Goal: Task Accomplishment & Management: Complete application form

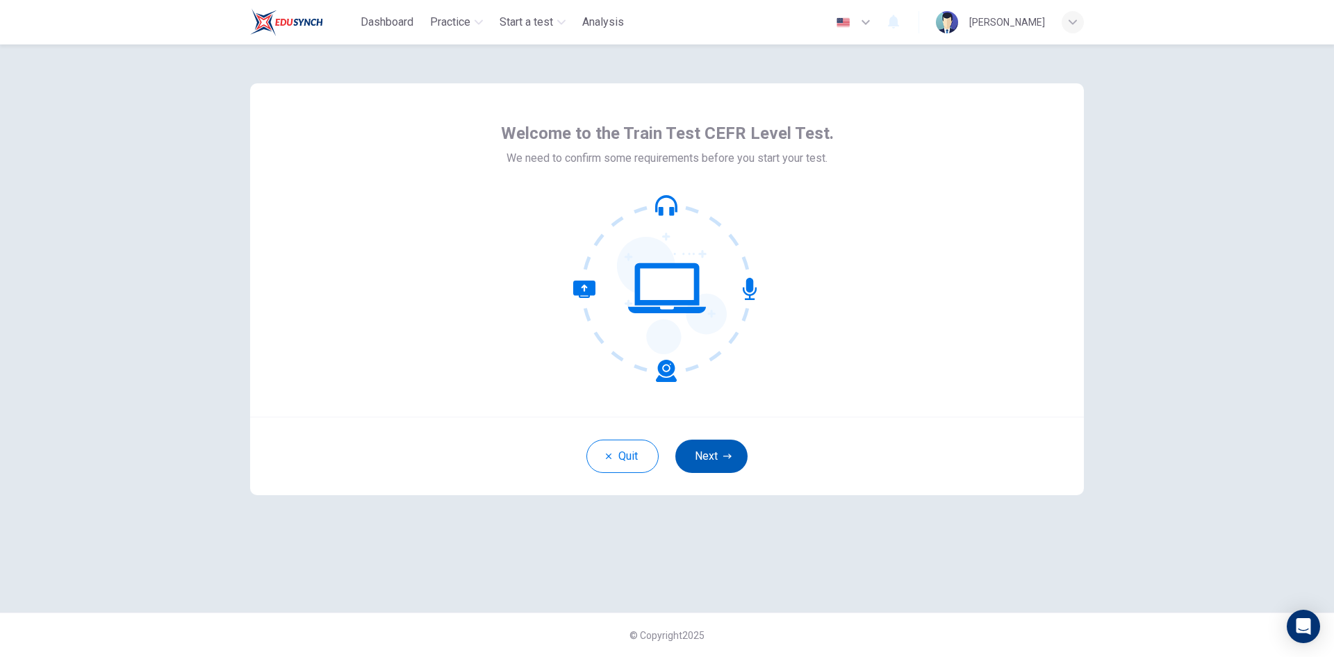
click at [693, 458] on button "Next" at bounding box center [711, 456] width 72 height 33
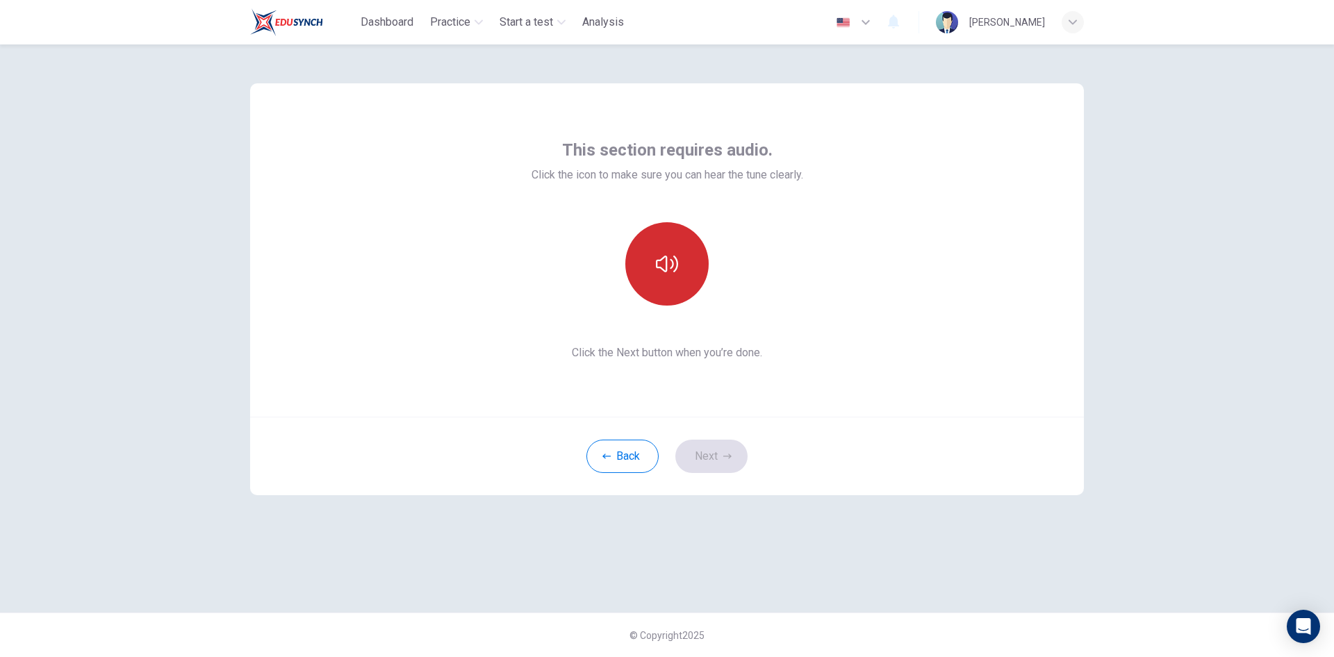
click at [685, 264] on button "button" at bounding box center [666, 263] width 83 height 83
click at [719, 462] on button "Next" at bounding box center [711, 456] width 72 height 33
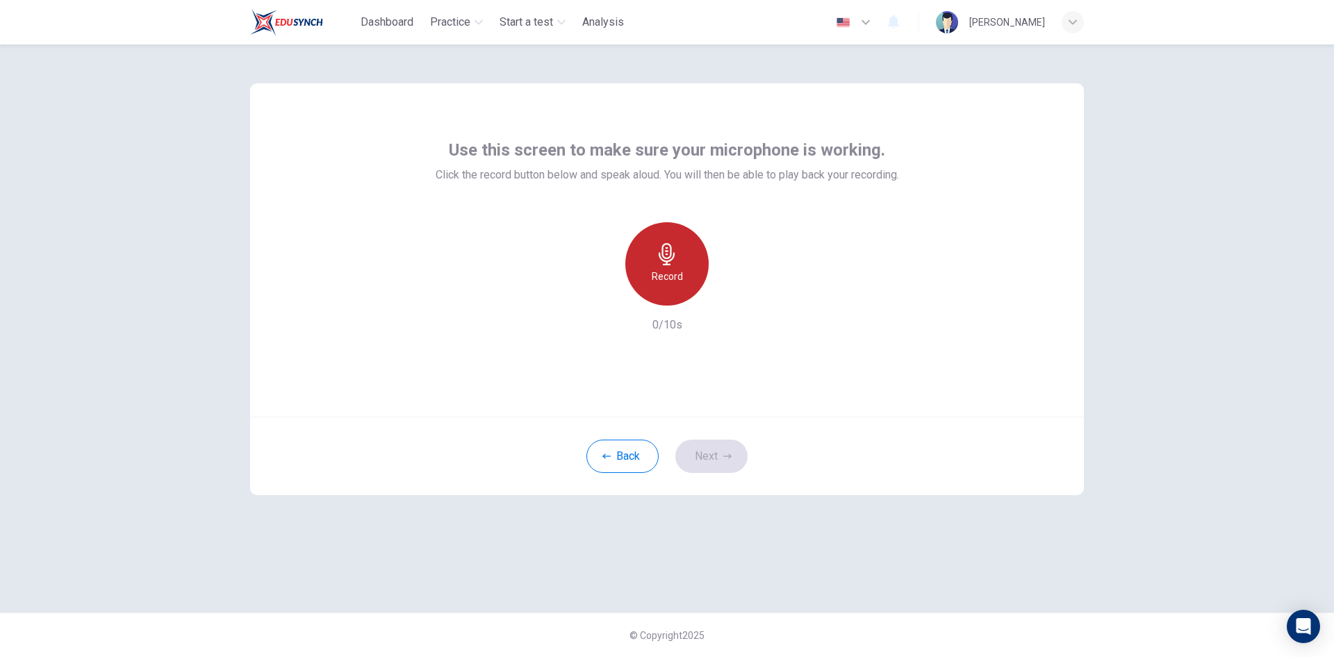
click at [673, 281] on h6 "Record" at bounding box center [667, 276] width 31 height 17
click at [685, 269] on div "Stop" at bounding box center [666, 263] width 83 height 83
click at [731, 295] on icon "button" at bounding box center [732, 294] width 6 height 8
click at [706, 463] on button "Next" at bounding box center [711, 456] width 72 height 33
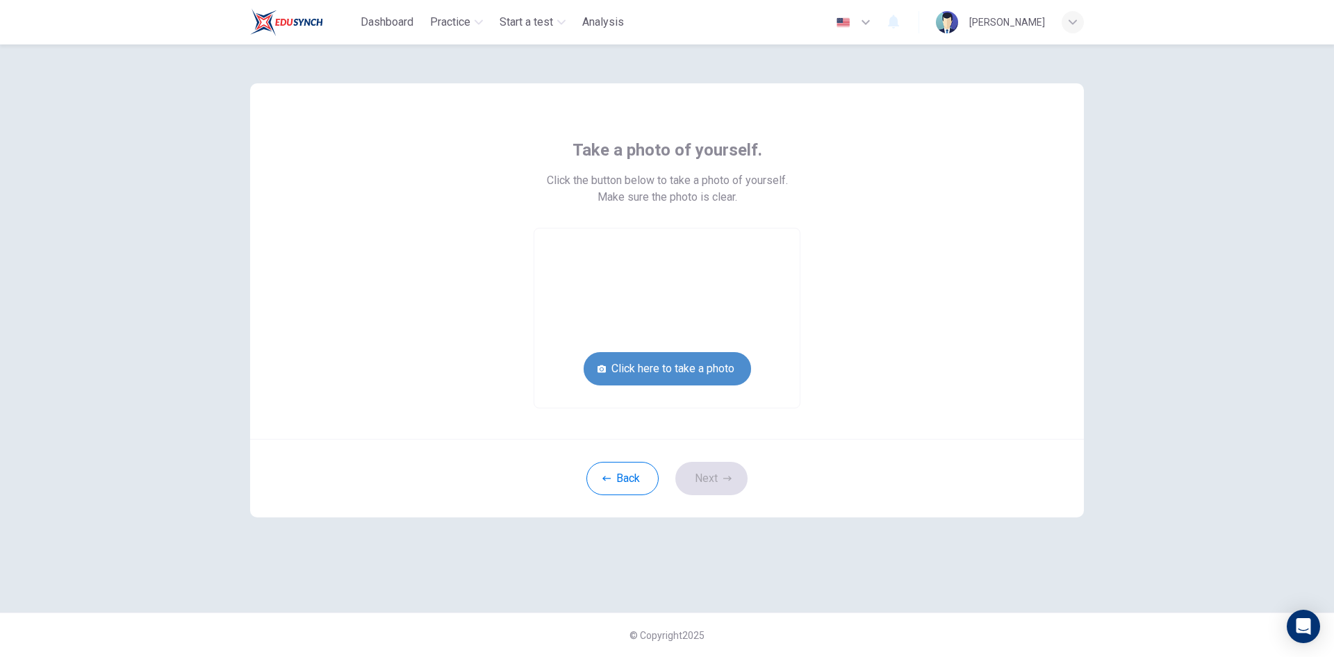
click at [706, 375] on button "Click here to take a photo" at bounding box center [667, 368] width 167 height 33
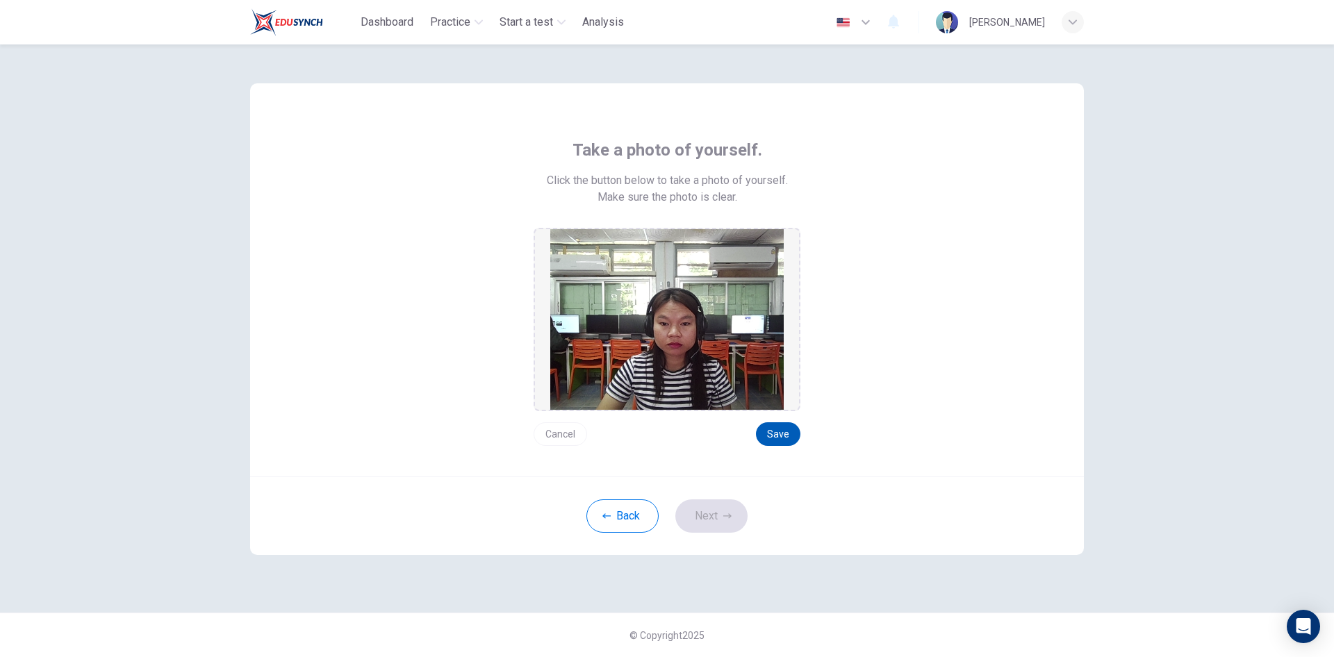
click at [785, 438] on button "Save" at bounding box center [778, 434] width 44 height 24
click at [722, 514] on button "Next" at bounding box center [711, 515] width 72 height 33
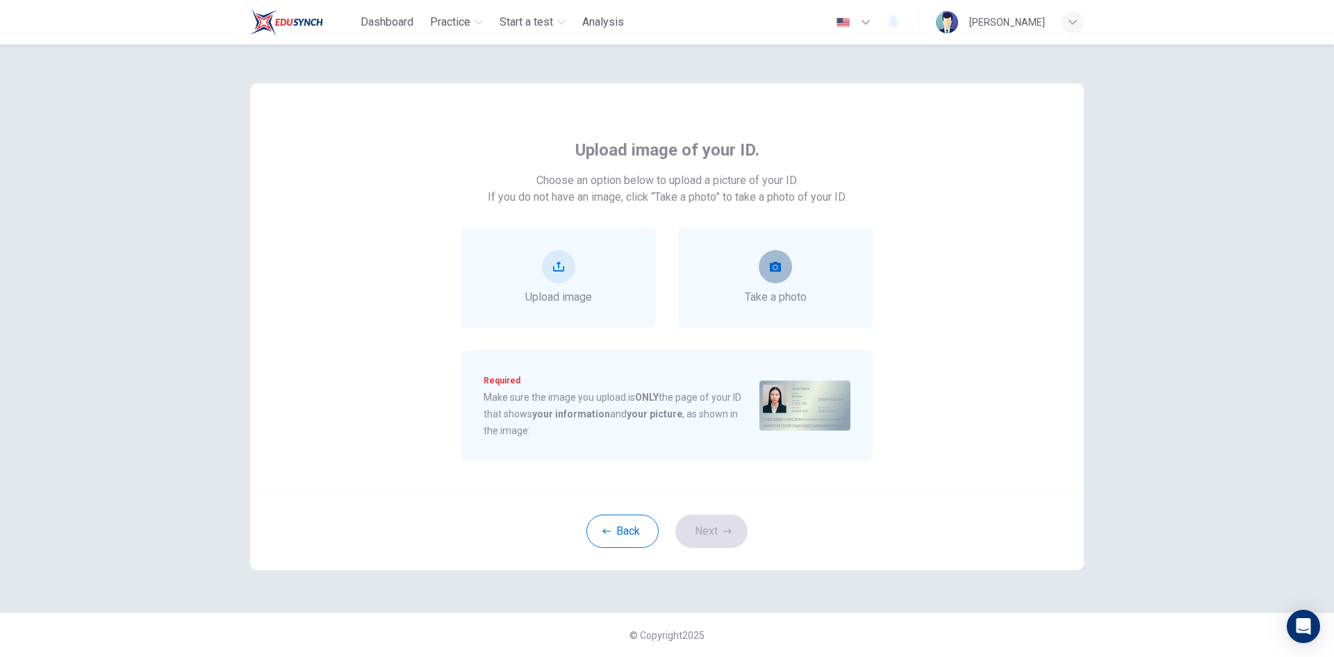
click at [786, 274] on button "take photo" at bounding box center [775, 266] width 33 height 33
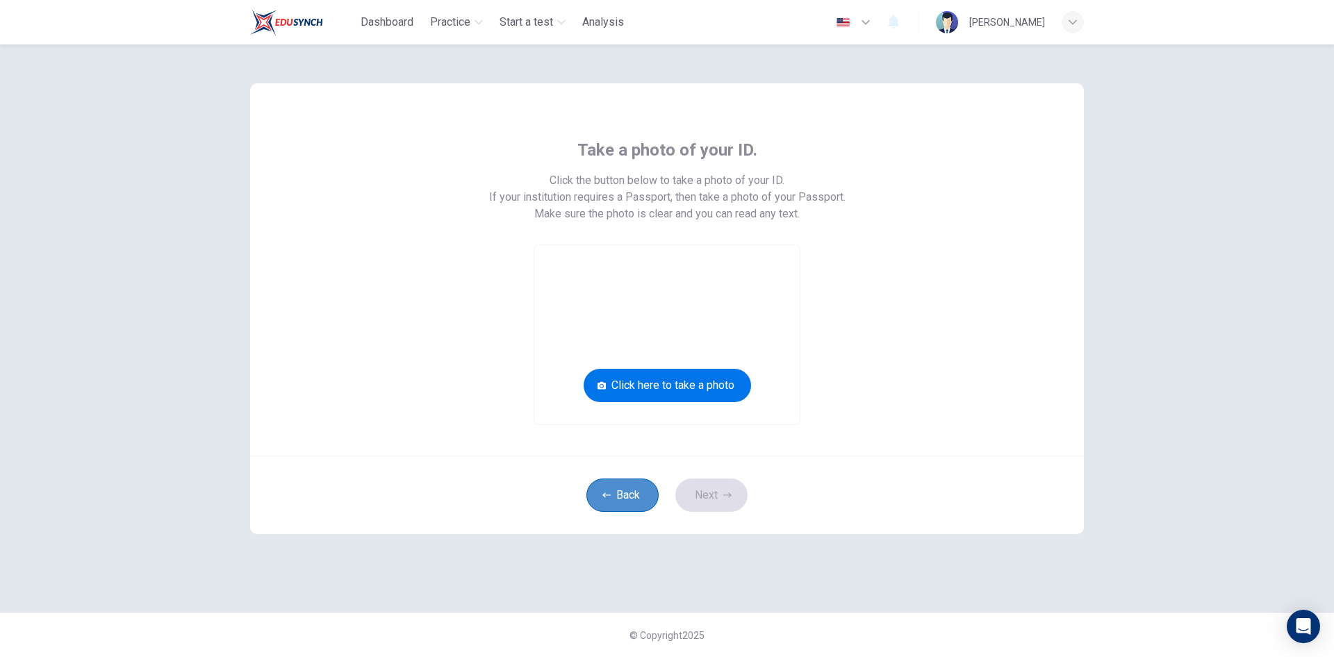
click at [633, 505] on button "Back" at bounding box center [622, 495] width 72 height 33
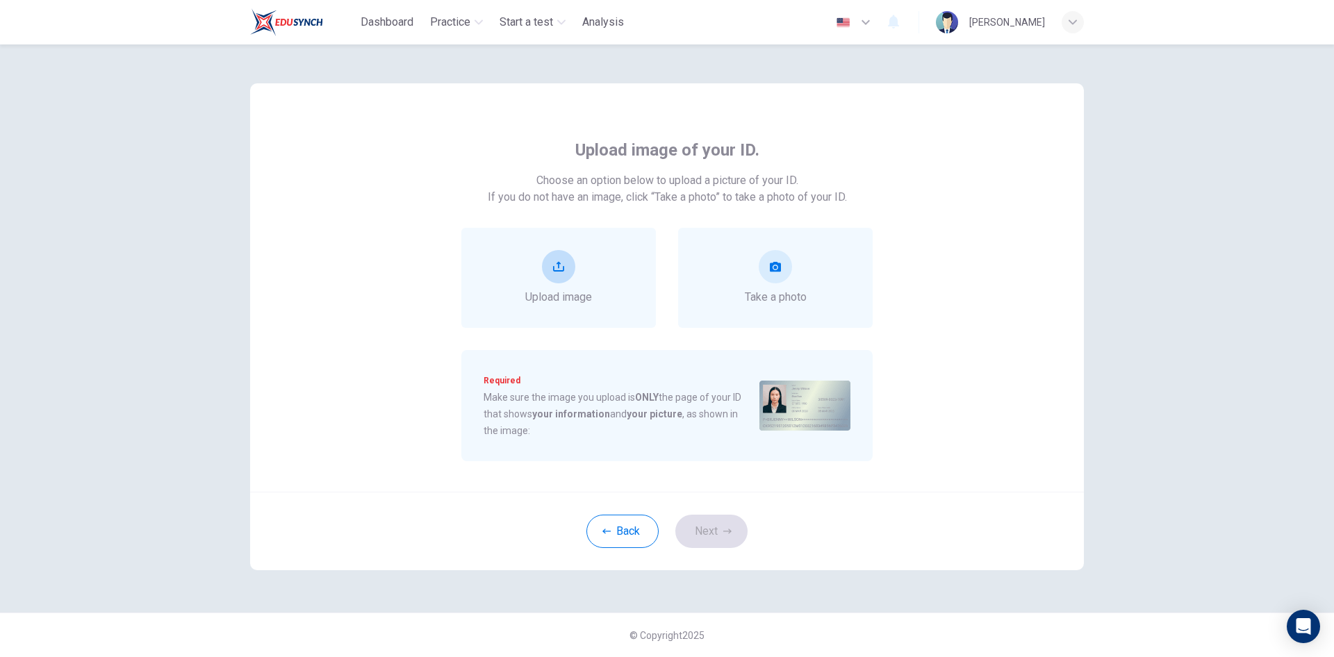
click at [594, 286] on div "Upload image" at bounding box center [558, 278] width 195 height 100
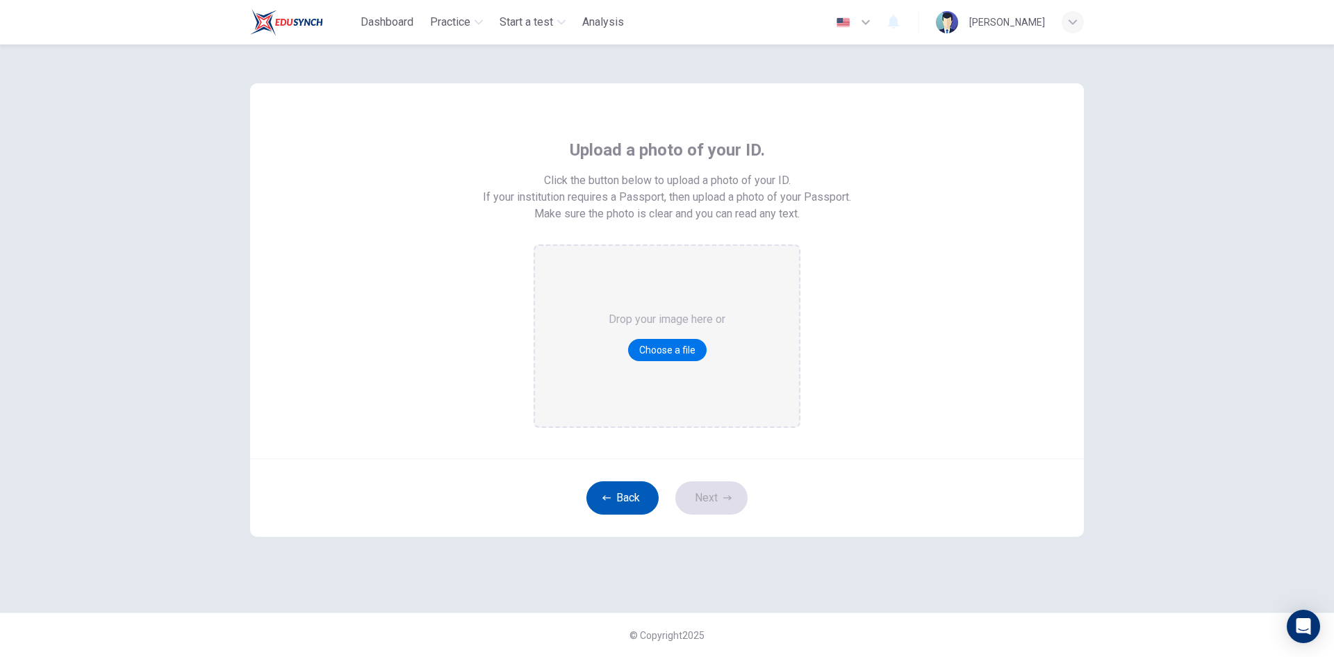
click at [630, 496] on button "Back" at bounding box center [622, 497] width 72 height 33
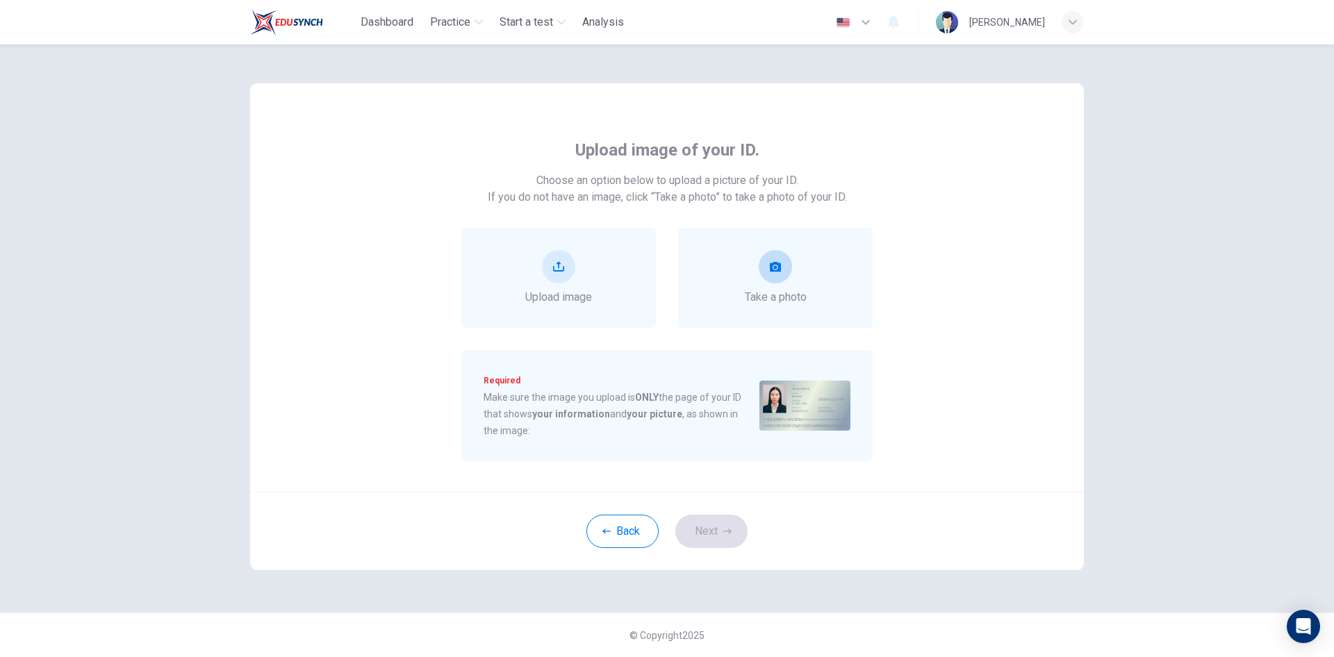
click at [811, 281] on div "Take a photo" at bounding box center [775, 278] width 195 height 100
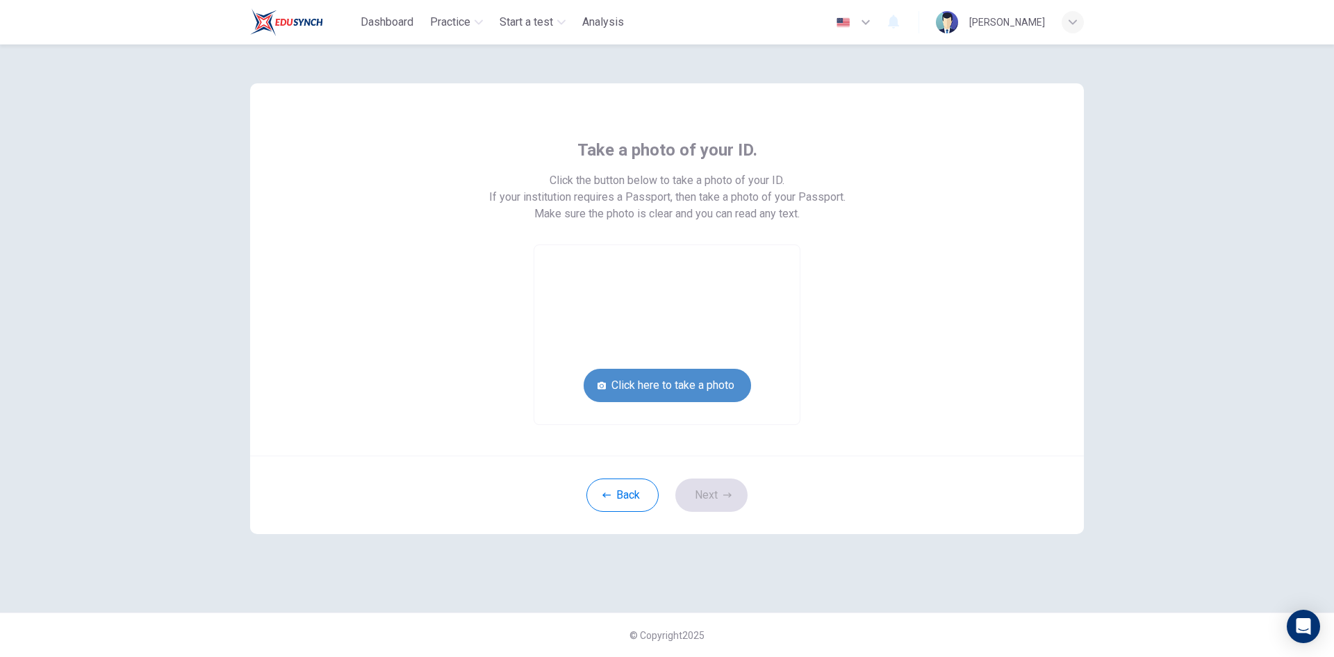
click at [724, 388] on button "Click here to take a photo" at bounding box center [667, 385] width 167 height 33
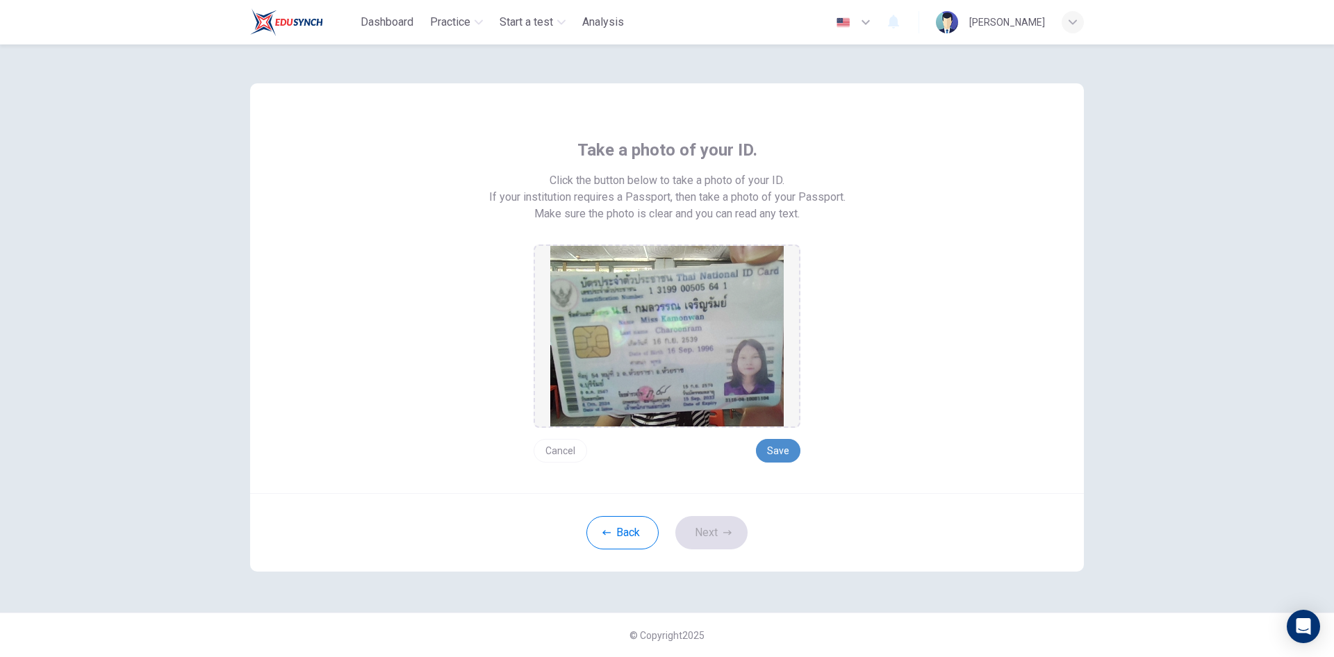
click at [786, 456] on button "Save" at bounding box center [778, 451] width 44 height 24
click at [727, 534] on icon "button" at bounding box center [727, 533] width 8 height 8
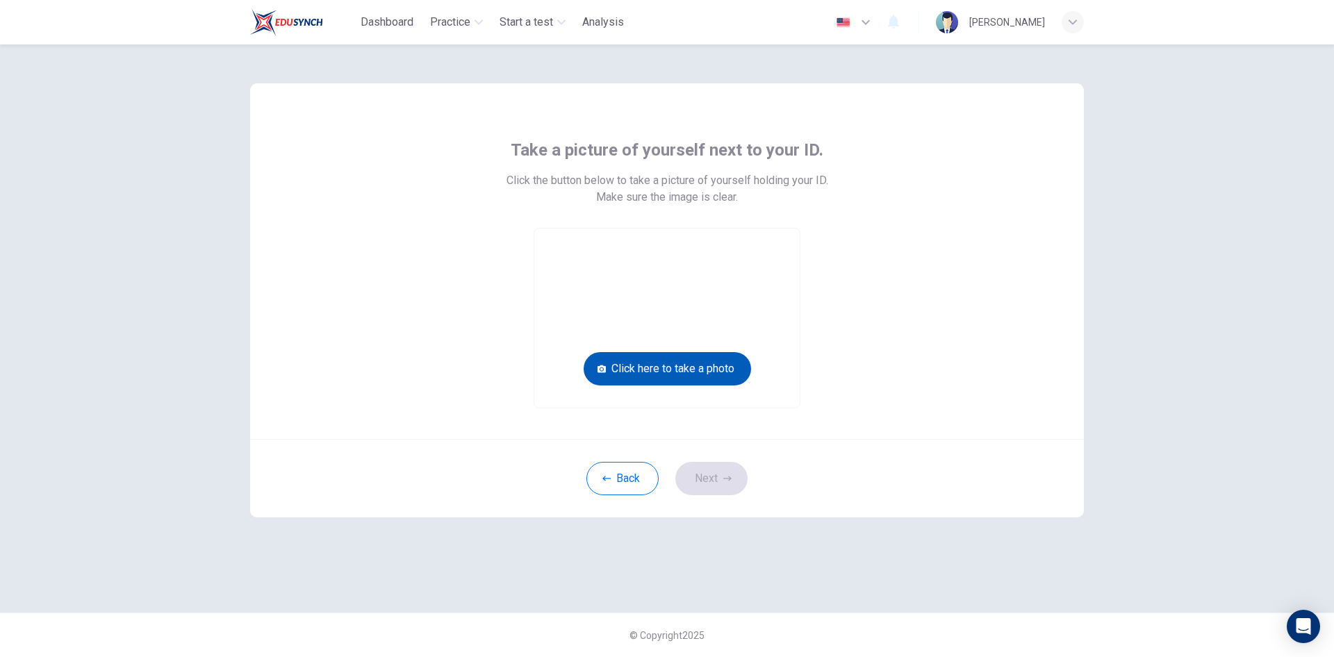
click at [716, 370] on button "Click here to take a photo" at bounding box center [667, 368] width 167 height 33
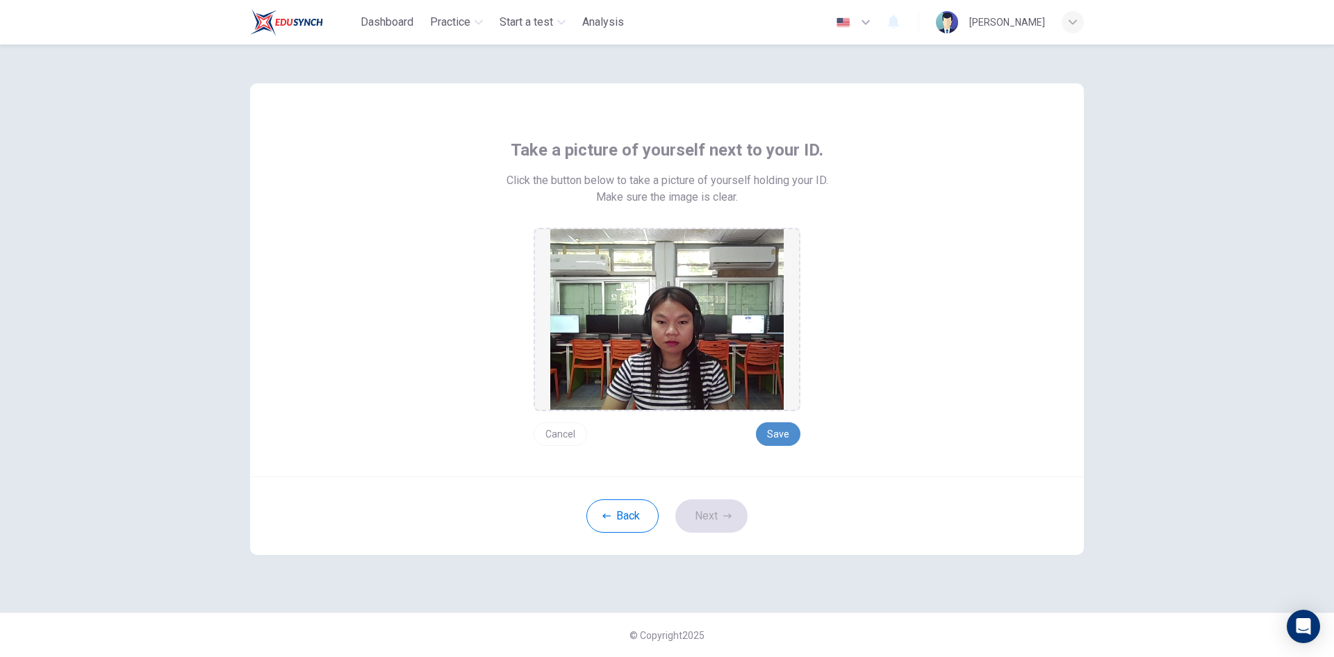
click at [774, 436] on button "Save" at bounding box center [778, 434] width 44 height 24
click at [710, 513] on button "Next" at bounding box center [711, 515] width 72 height 33
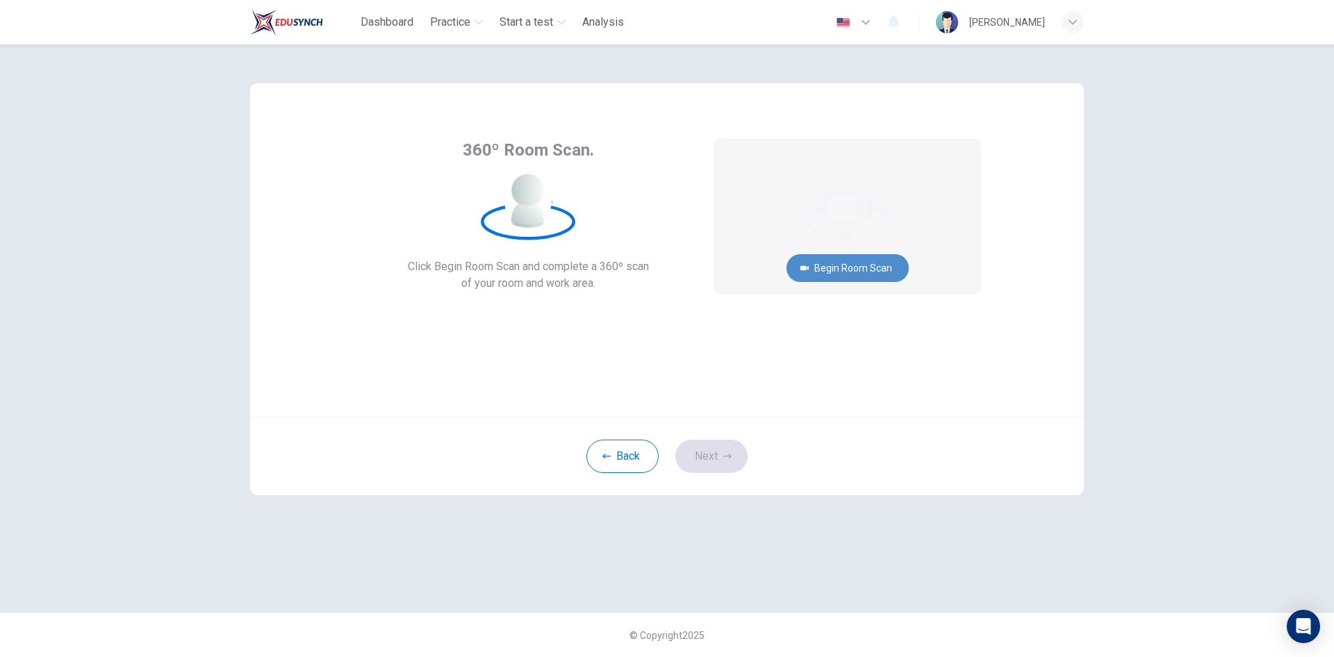
click at [870, 269] on button "Begin Room Scan" at bounding box center [847, 268] width 122 height 28
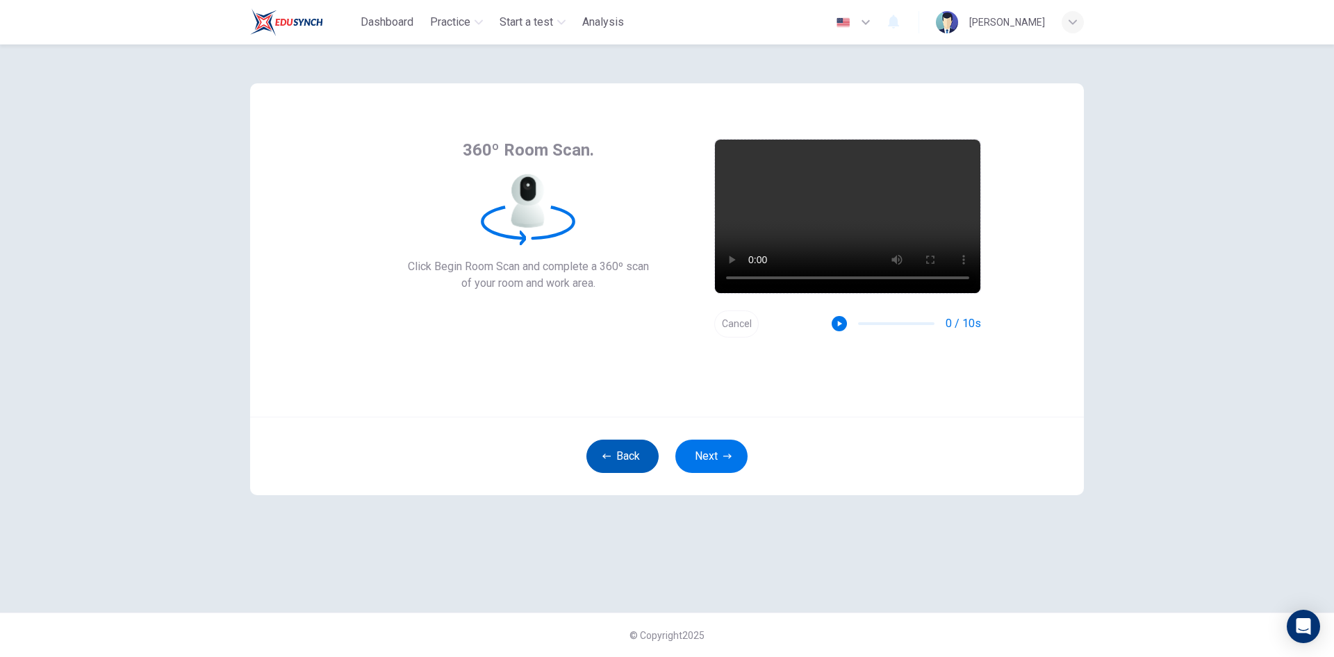
click at [605, 452] on button "Back" at bounding box center [622, 456] width 72 height 33
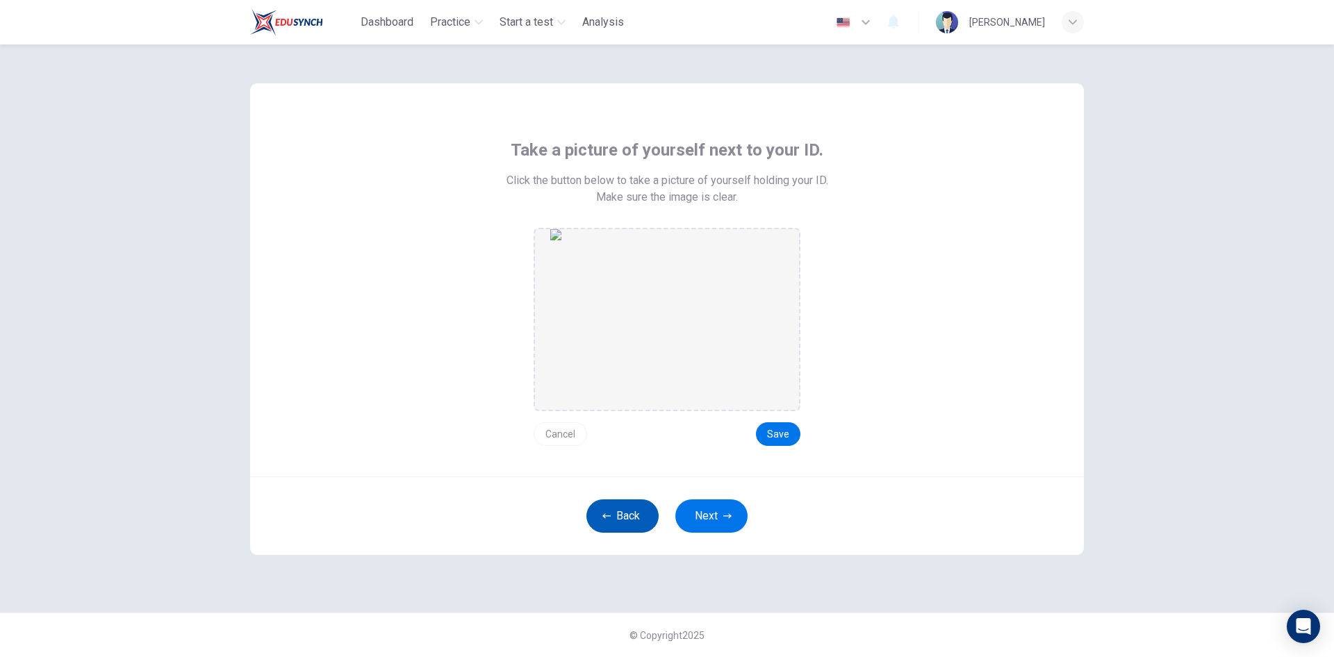
click at [620, 520] on button "Back" at bounding box center [622, 515] width 72 height 33
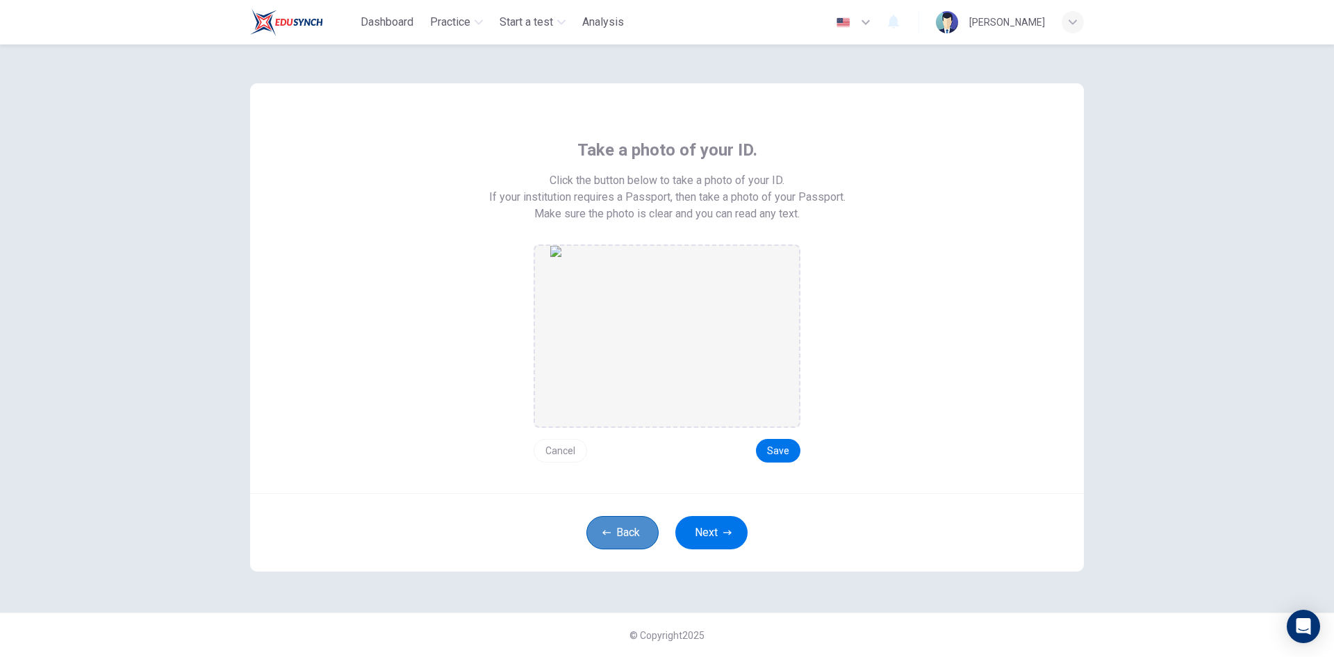
click at [622, 534] on button "Back" at bounding box center [622, 532] width 72 height 33
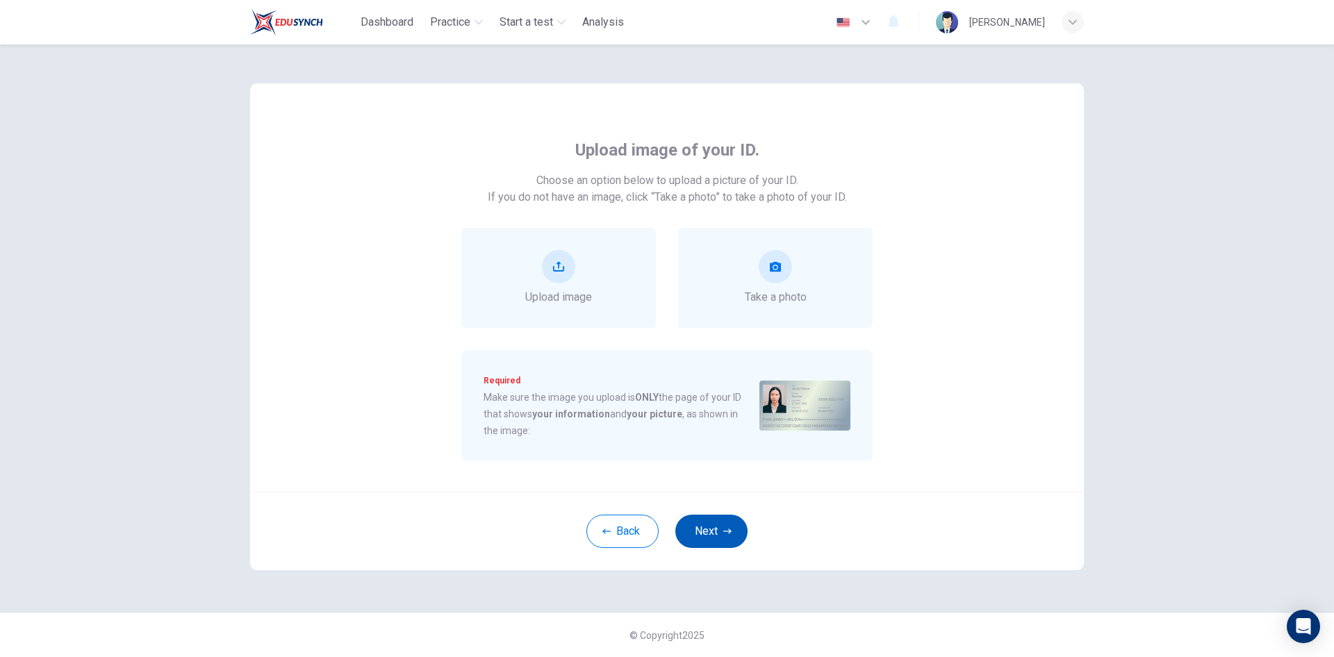
click at [722, 531] on button "Next" at bounding box center [711, 531] width 72 height 33
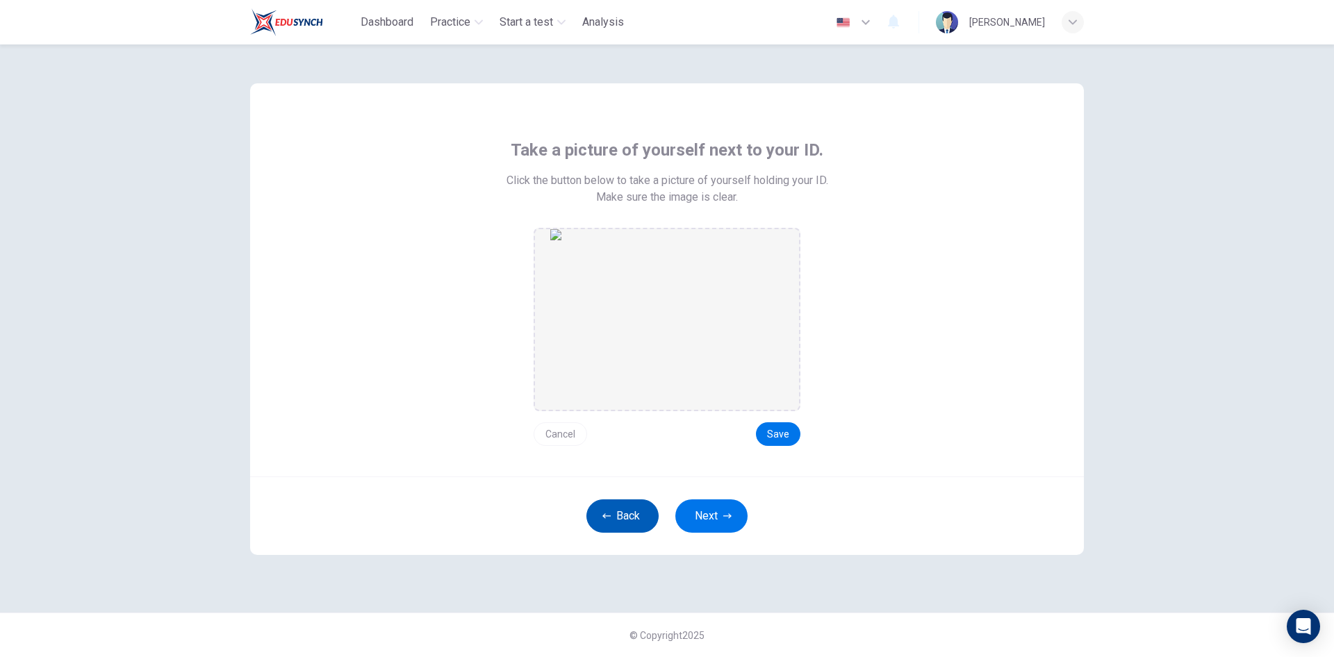
click at [632, 511] on button "Back" at bounding box center [622, 515] width 72 height 33
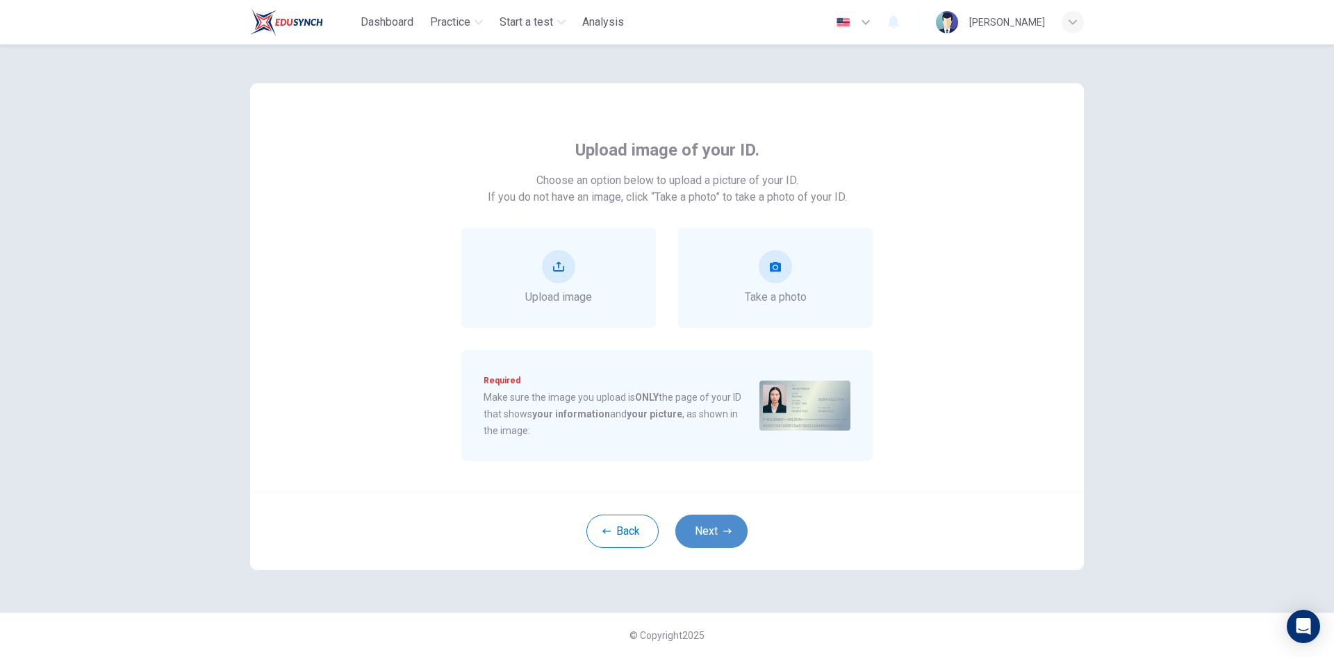
click at [726, 538] on button "Next" at bounding box center [711, 531] width 72 height 33
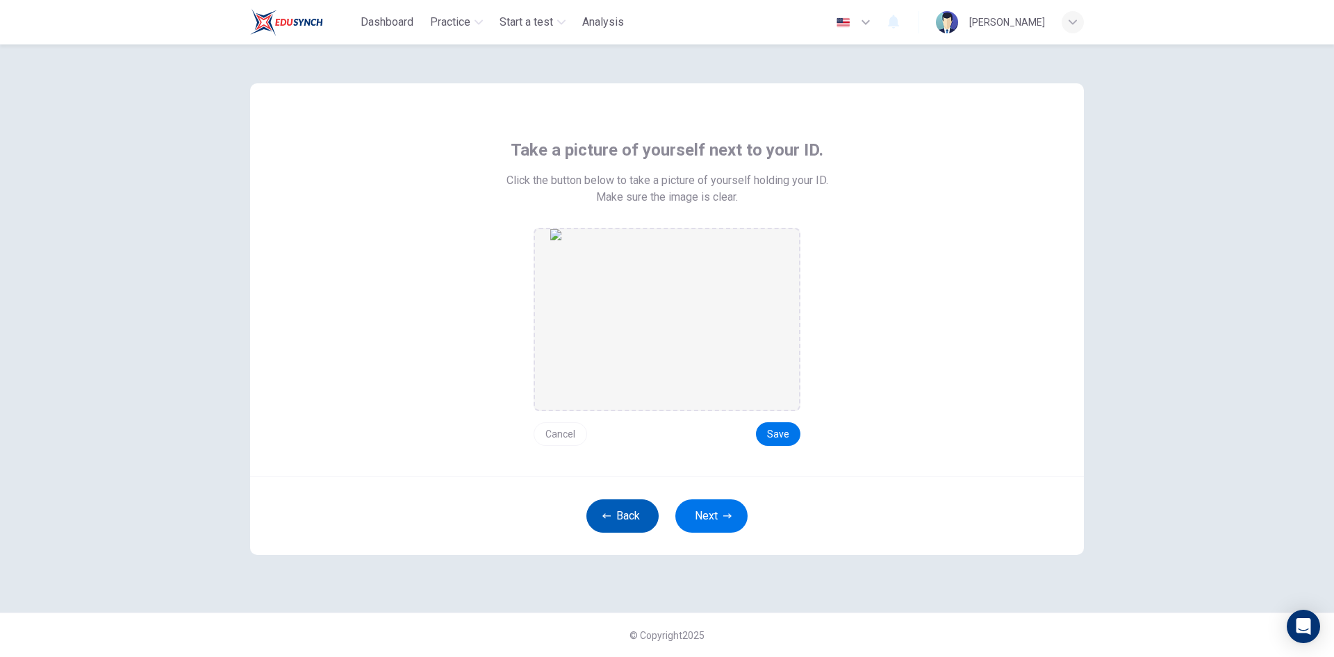
click at [646, 515] on button "Back" at bounding box center [622, 515] width 72 height 33
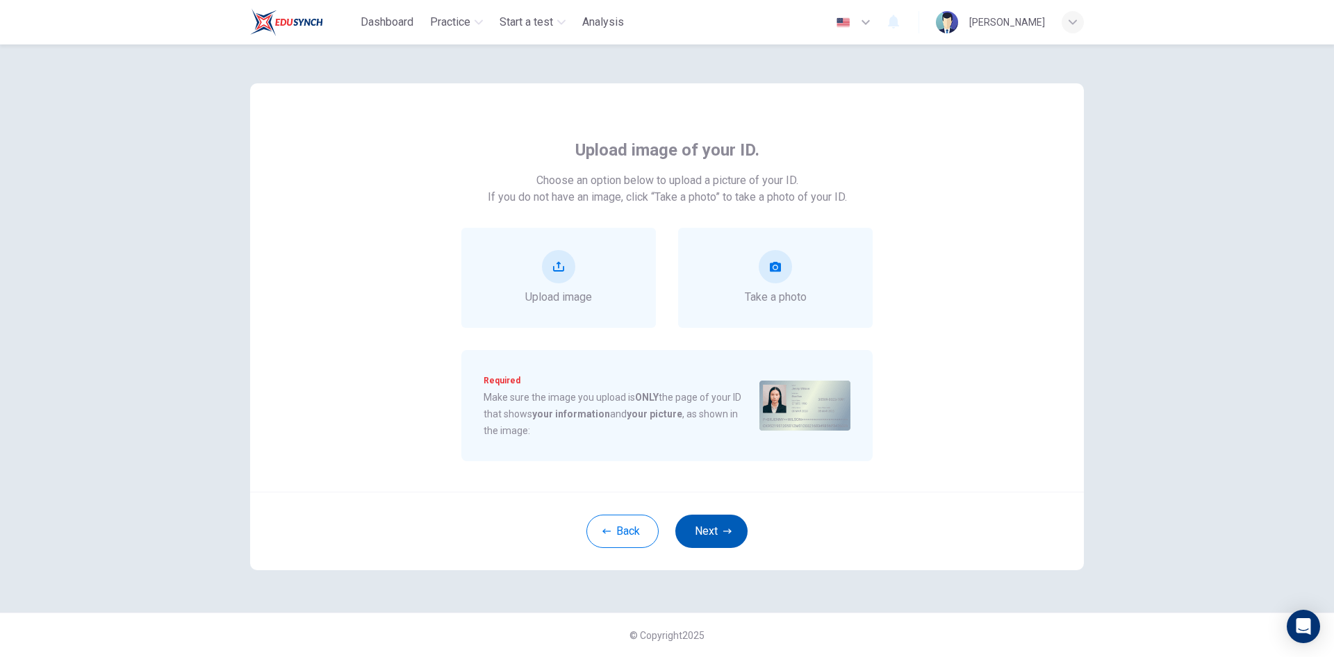
click at [718, 545] on button "Next" at bounding box center [711, 531] width 72 height 33
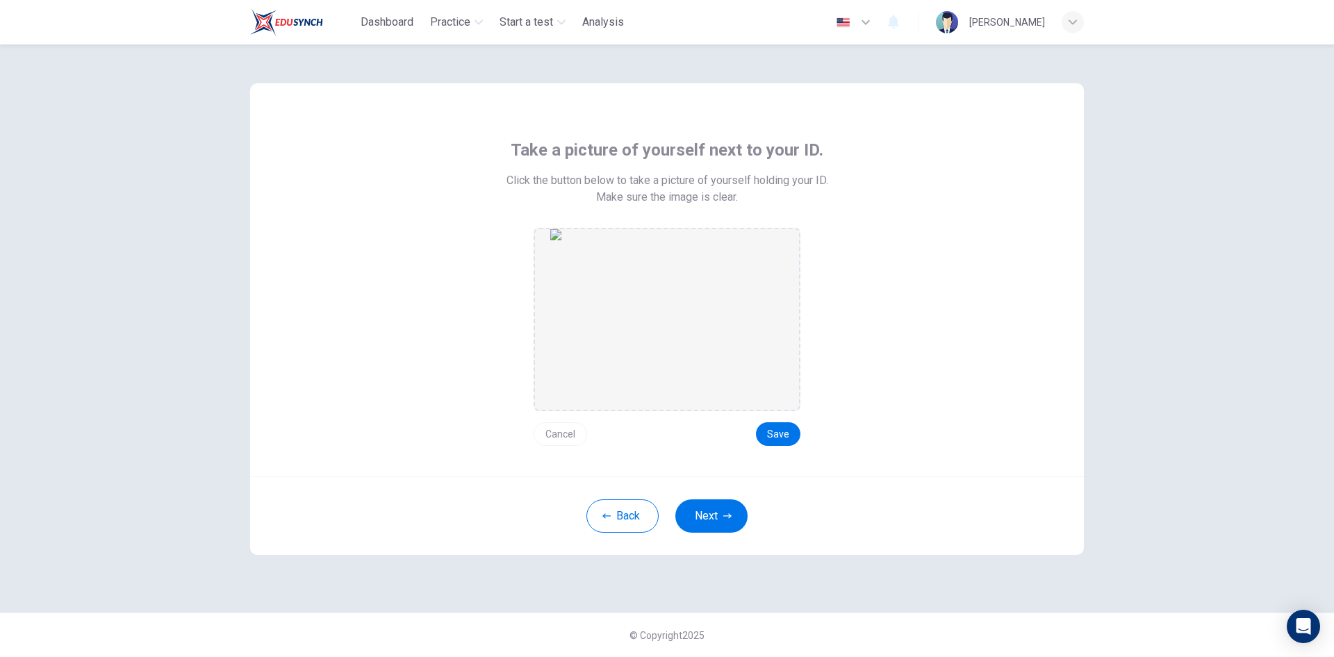
click at [566, 434] on button "Cancel" at bounding box center [560, 434] width 53 height 24
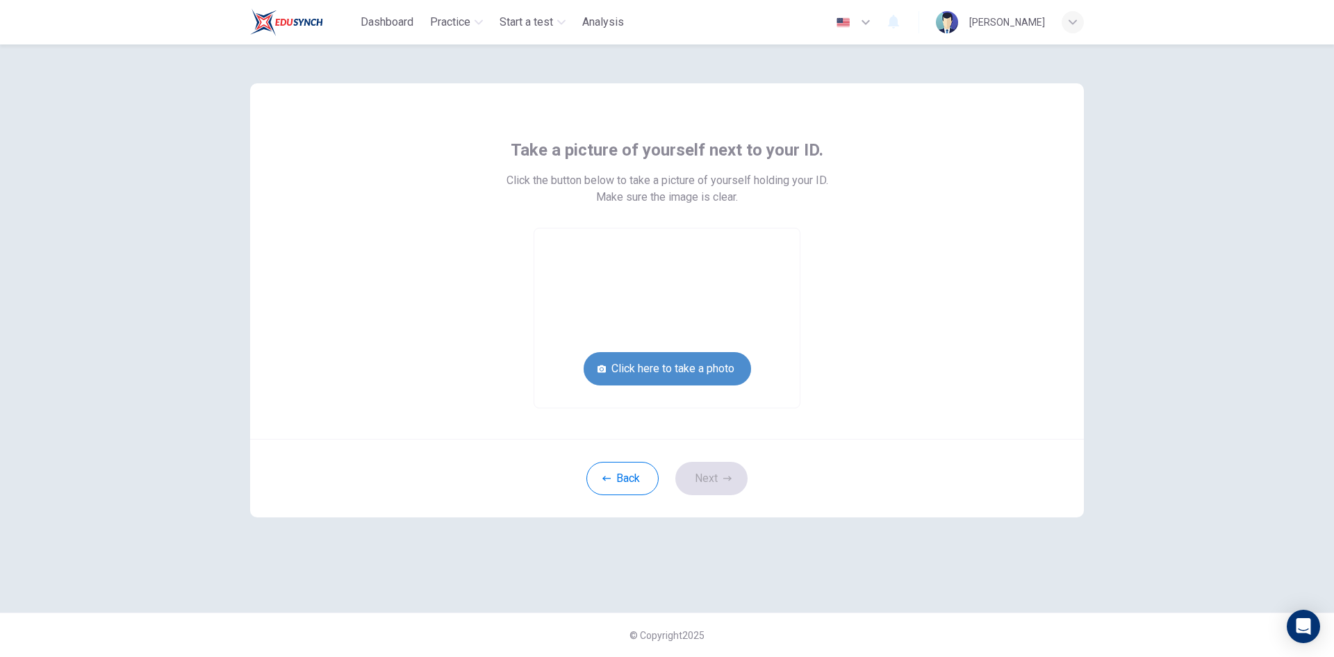
click at [688, 358] on button "Click here to take a photo" at bounding box center [667, 368] width 167 height 33
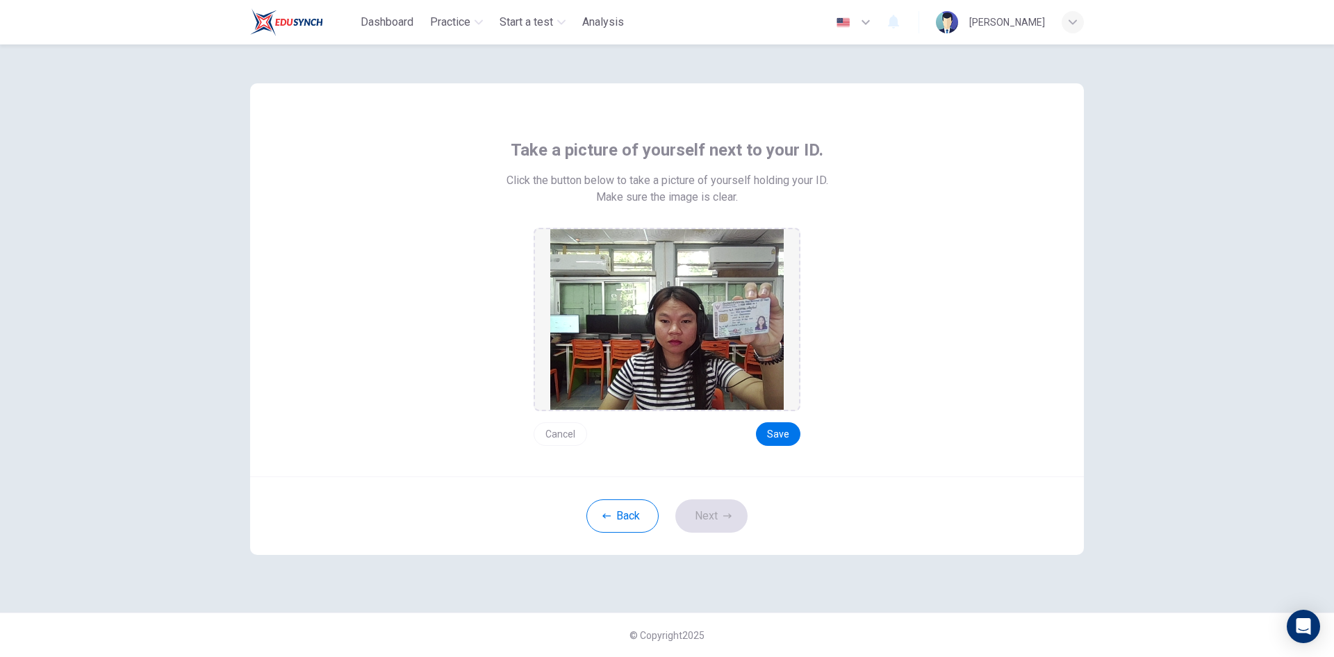
click at [559, 434] on button "Cancel" at bounding box center [560, 434] width 53 height 24
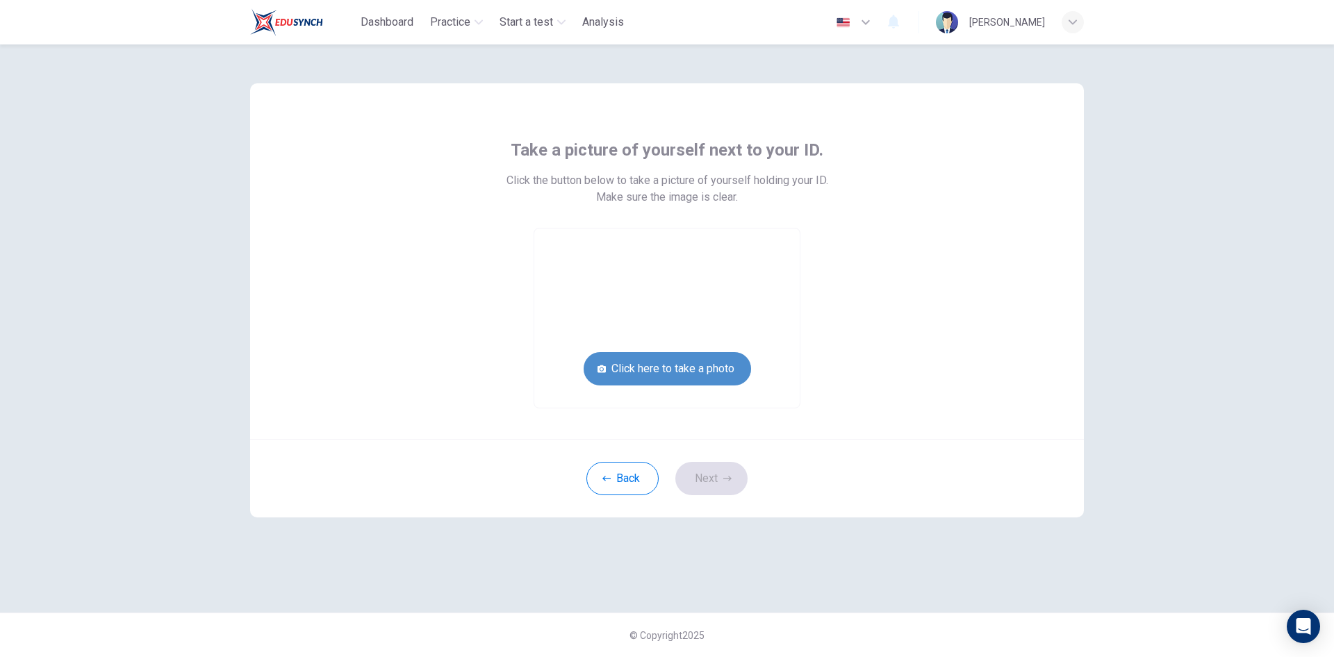
click at [679, 372] on button "Click here to take a photo" at bounding box center [667, 368] width 167 height 33
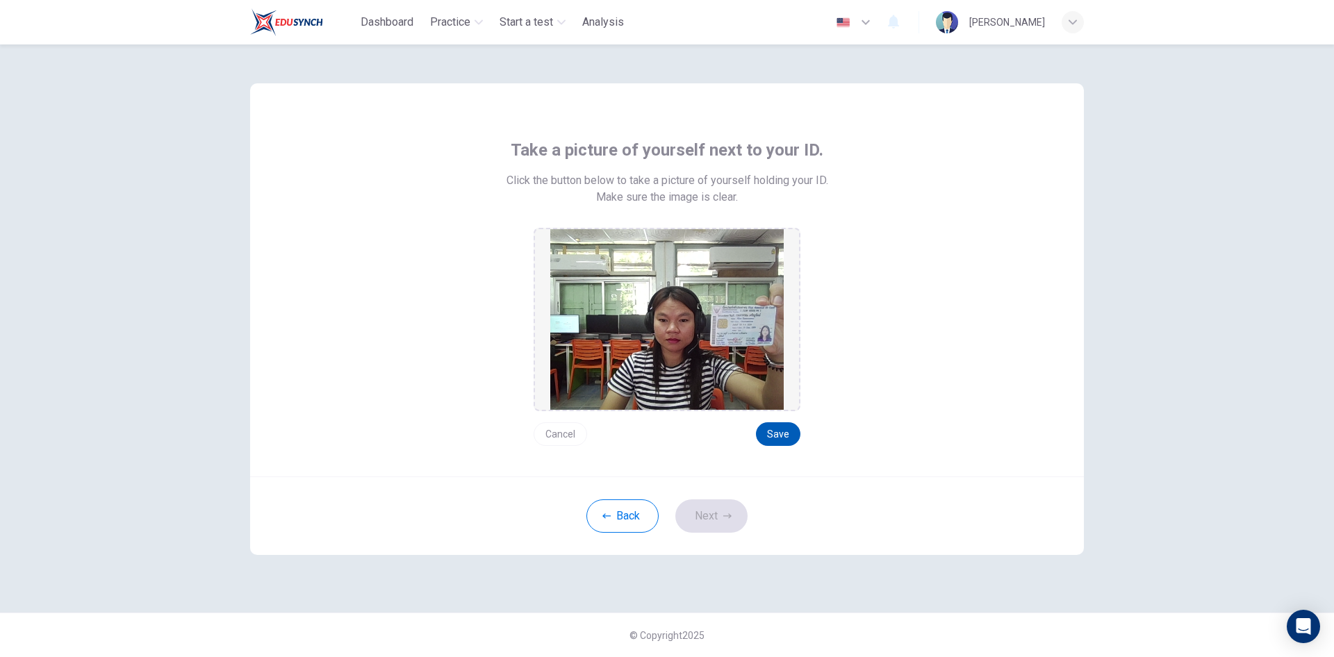
click at [791, 430] on button "Save" at bounding box center [778, 434] width 44 height 24
click at [789, 430] on button "Save" at bounding box center [778, 434] width 44 height 24
click at [725, 514] on icon "button" at bounding box center [727, 516] width 8 height 8
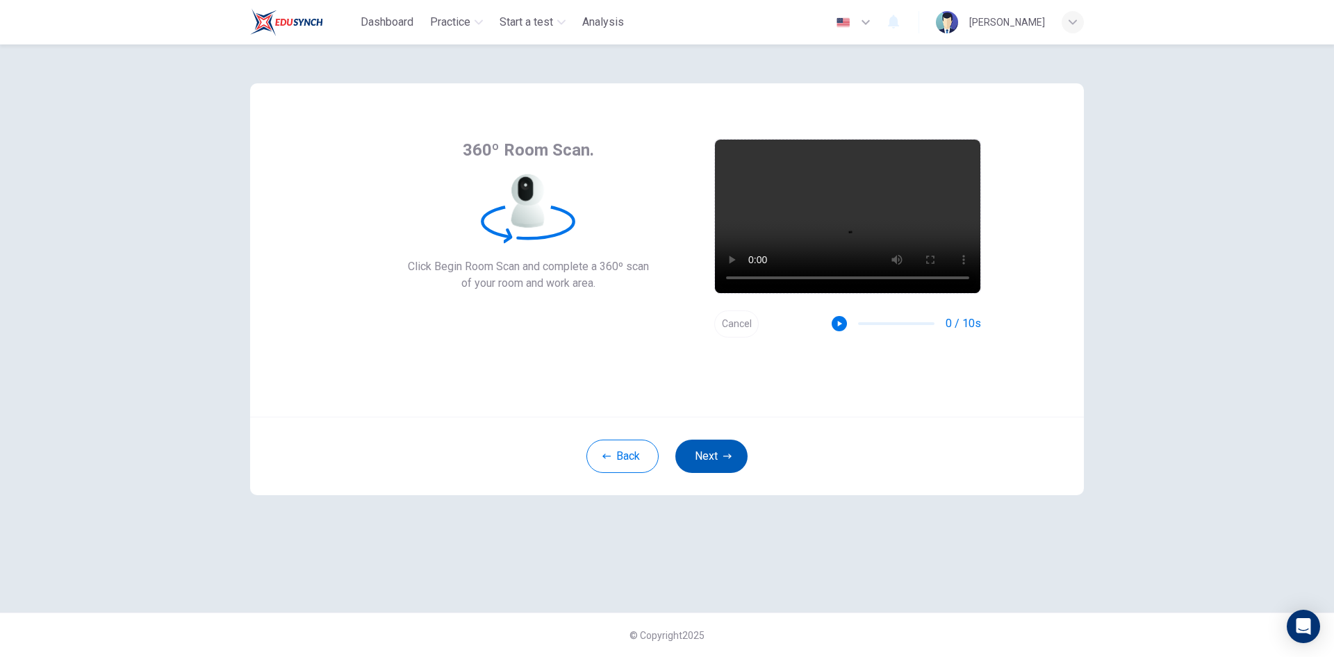
click at [722, 454] on button "Next" at bounding box center [711, 456] width 72 height 33
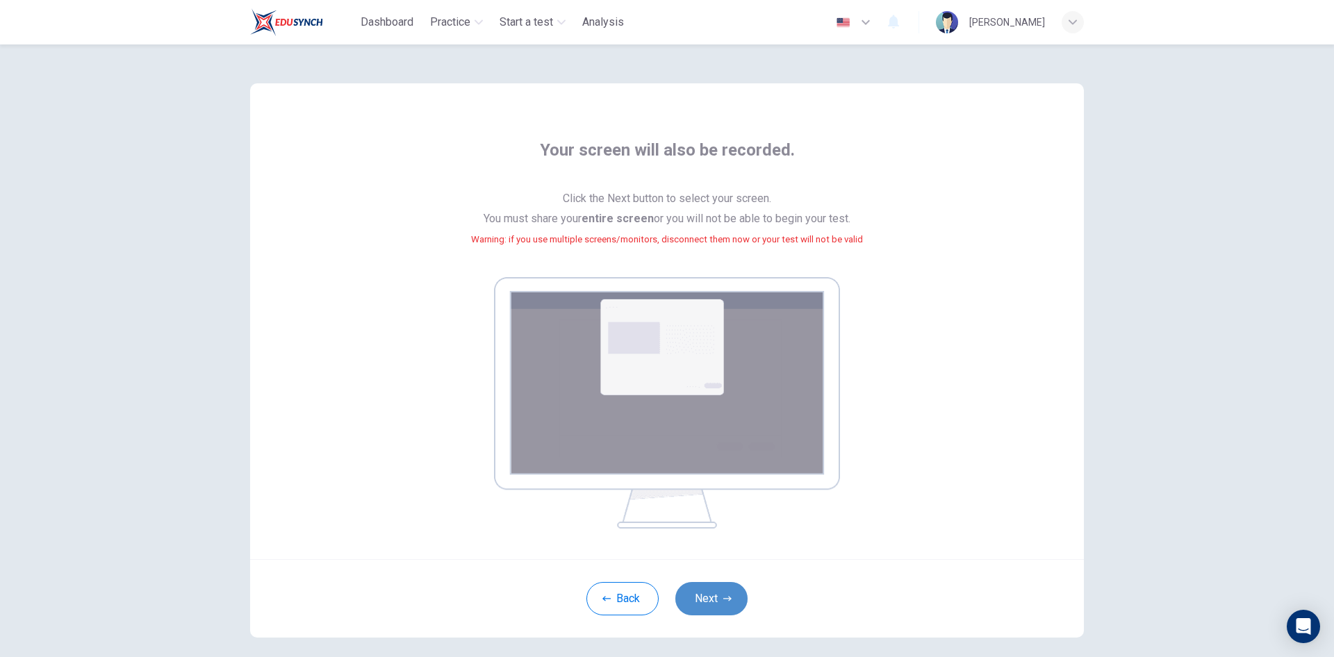
click at [712, 606] on button "Next" at bounding box center [711, 598] width 72 height 33
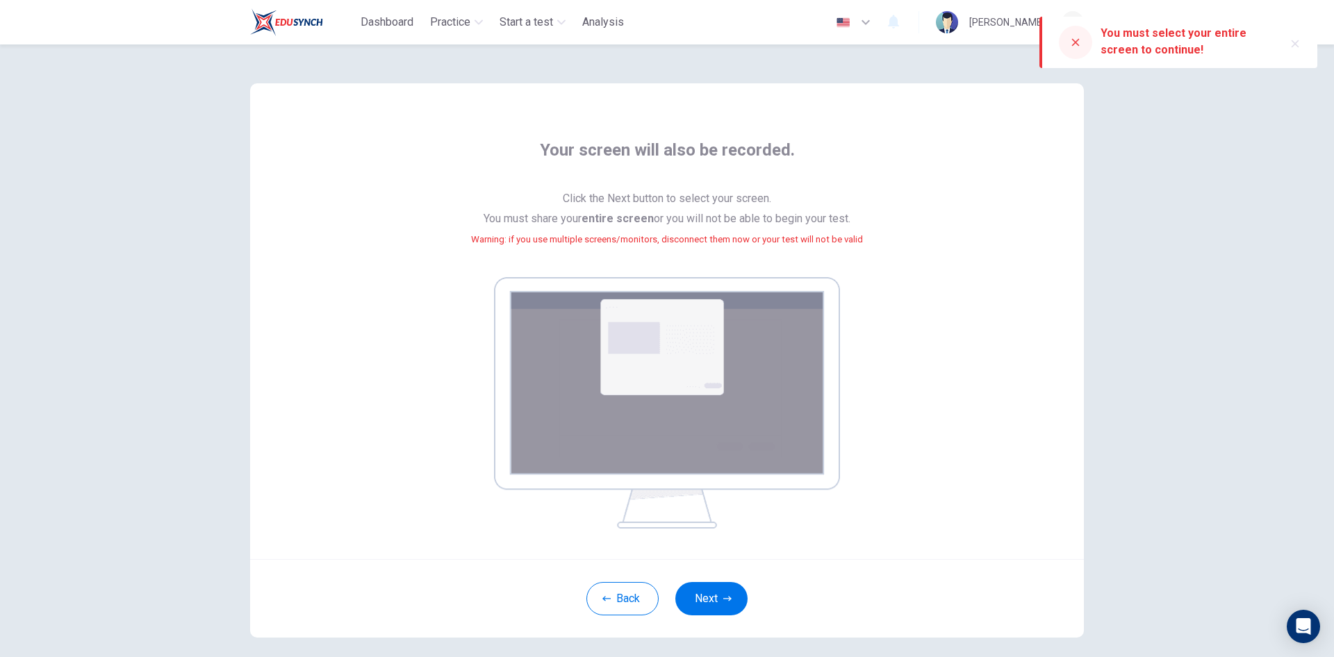
click at [1004, 345] on div "Your screen will also be recorded. Click the Next button to select your screen.…" at bounding box center [667, 321] width 834 height 476
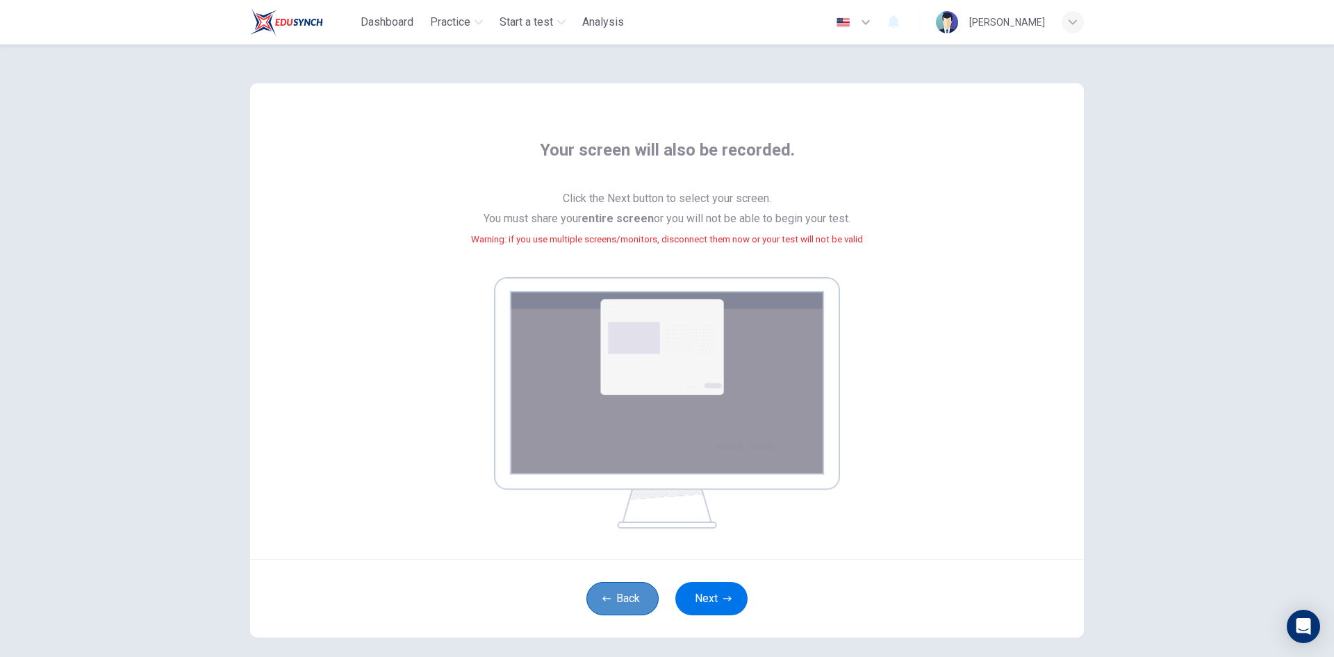
click at [623, 592] on button "Back" at bounding box center [622, 598] width 72 height 33
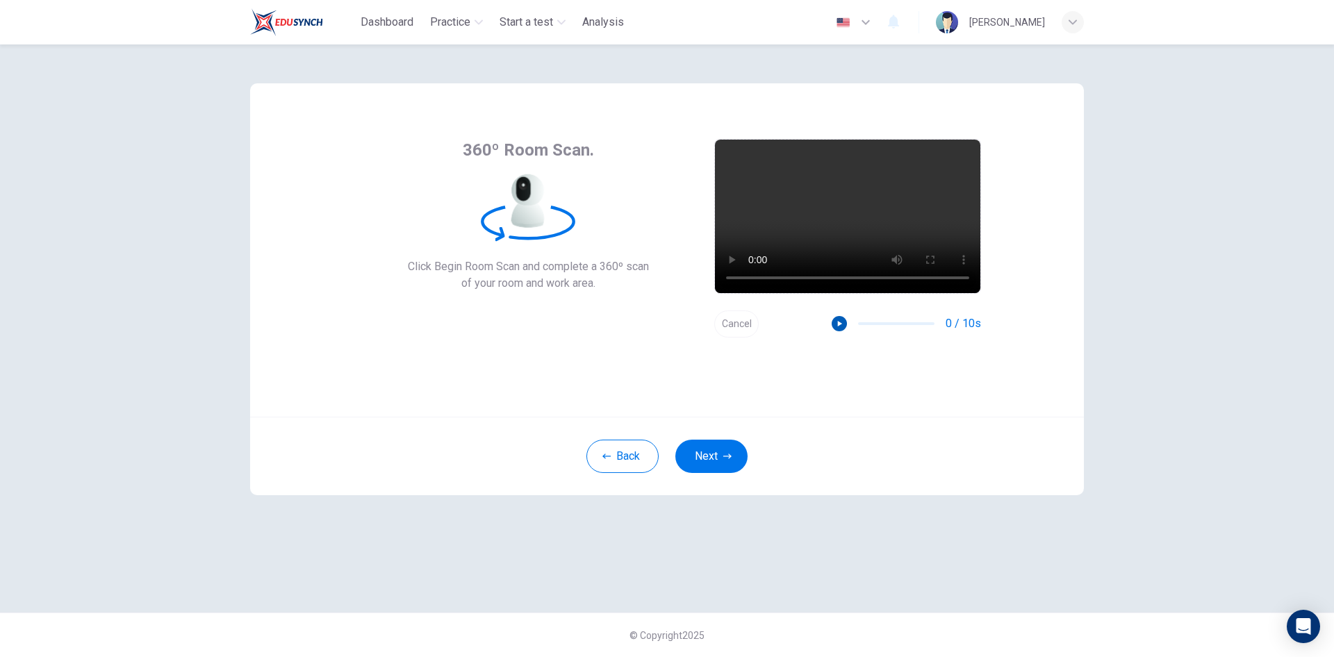
click at [839, 323] on icon "button" at bounding box center [840, 324] width 4 height 6
click at [709, 459] on button "Next" at bounding box center [711, 456] width 72 height 33
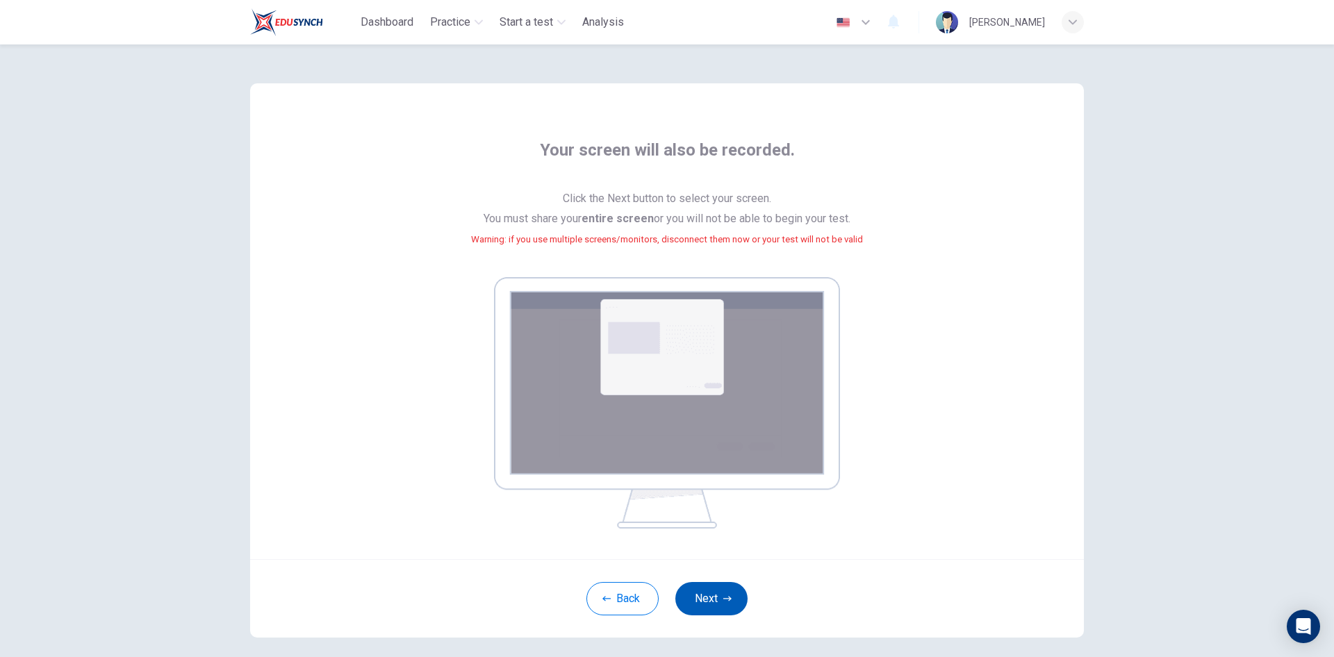
click at [704, 598] on button "Next" at bounding box center [711, 598] width 72 height 33
click at [631, 586] on button "Back" at bounding box center [622, 598] width 72 height 33
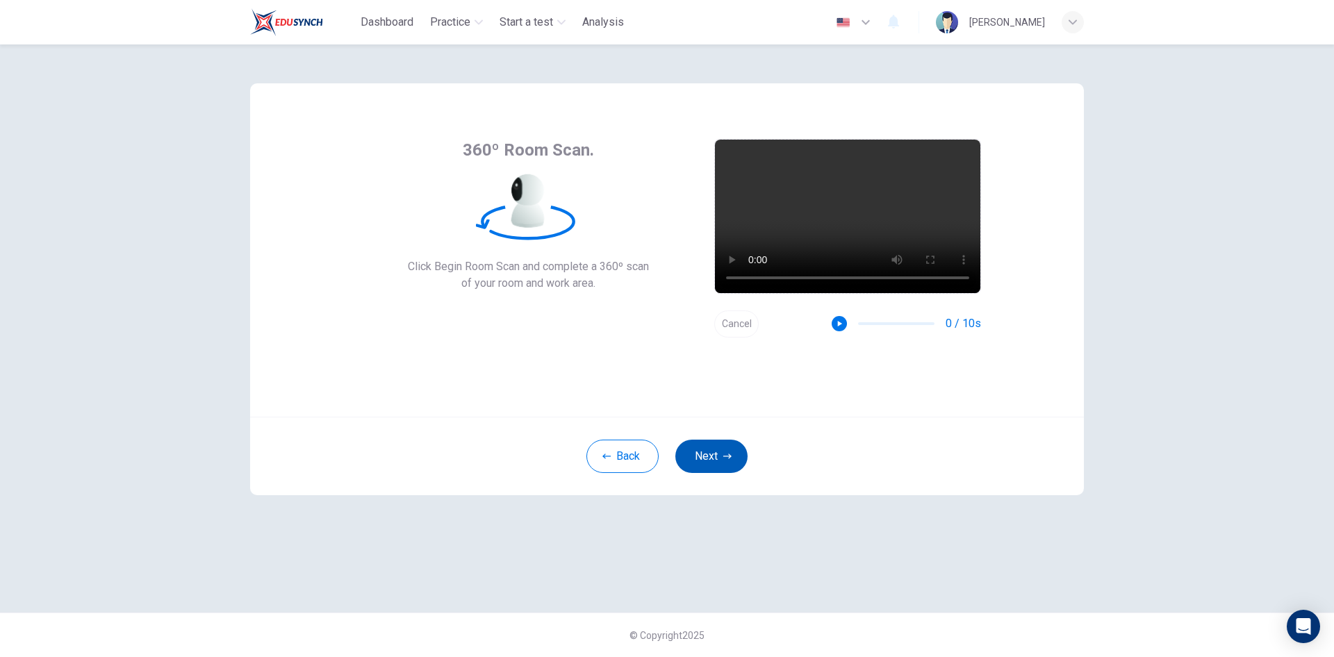
click at [718, 454] on button "Next" at bounding box center [711, 456] width 72 height 33
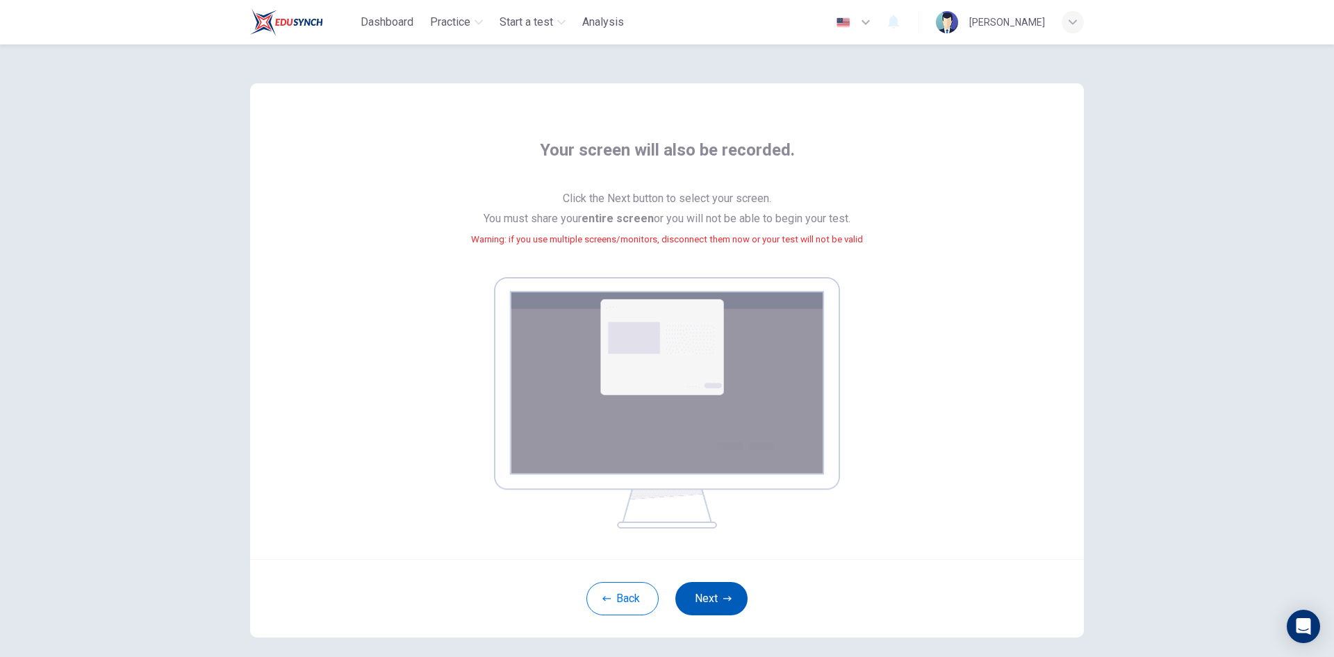
click at [705, 598] on button "Next" at bounding box center [711, 598] width 72 height 33
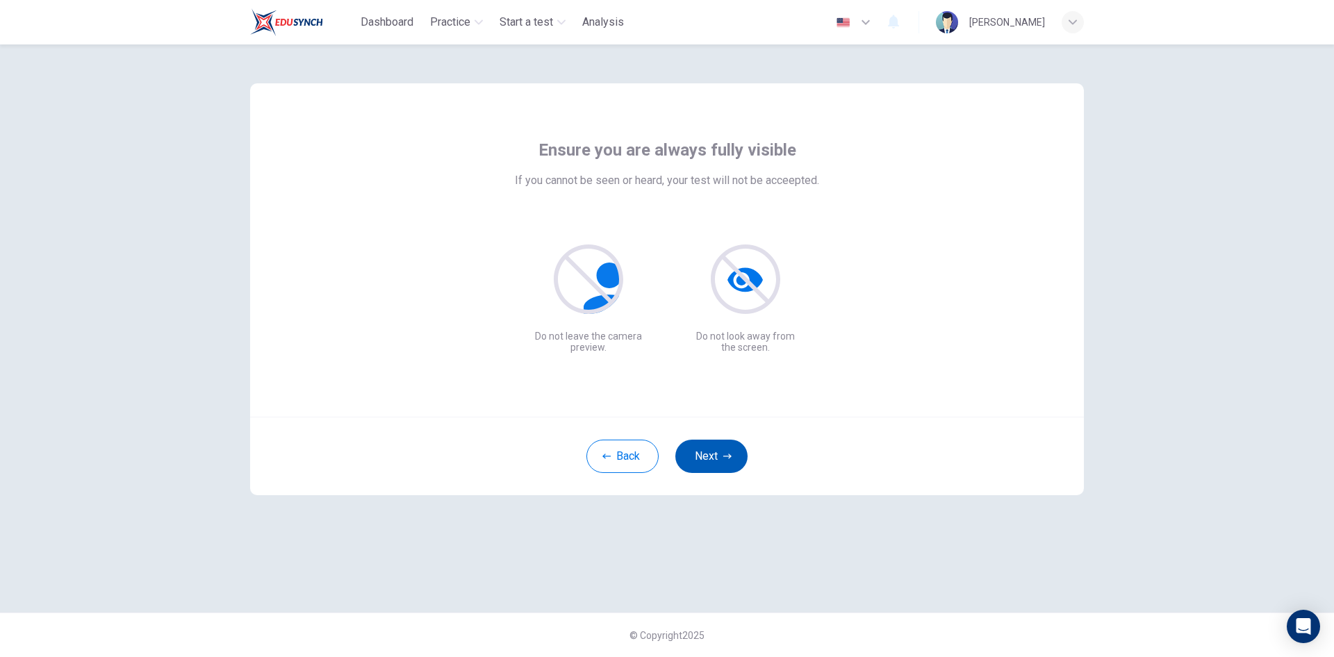
click at [711, 456] on button "Next" at bounding box center [711, 456] width 72 height 33
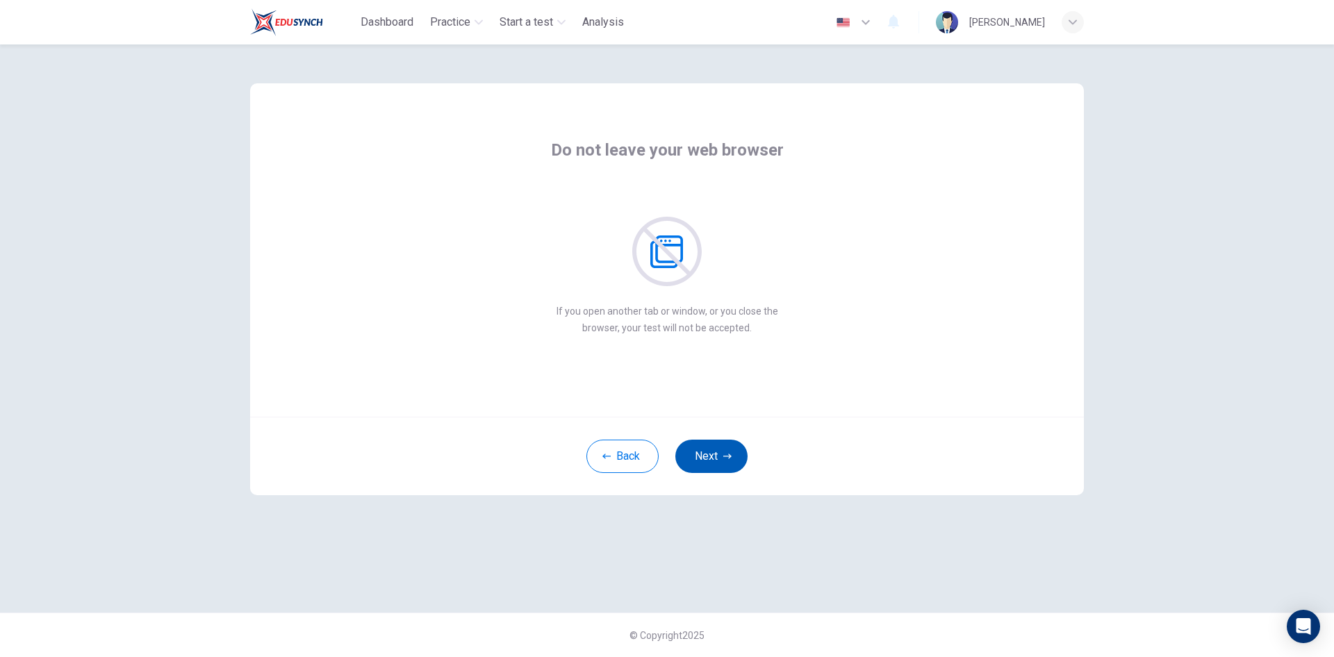
click at [716, 461] on button "Next" at bounding box center [711, 456] width 72 height 33
click at [714, 461] on button "Next" at bounding box center [711, 456] width 72 height 33
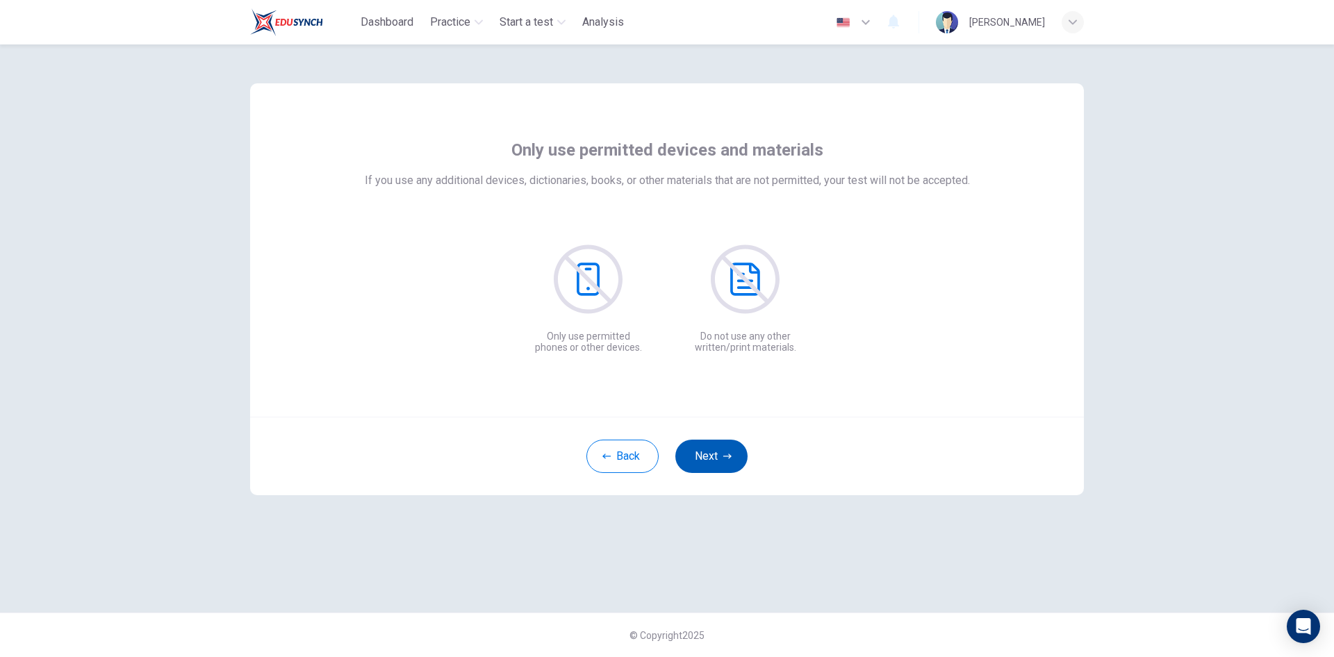
click at [720, 451] on button "Next" at bounding box center [711, 456] width 72 height 33
click at [719, 450] on button "Next" at bounding box center [711, 456] width 72 height 33
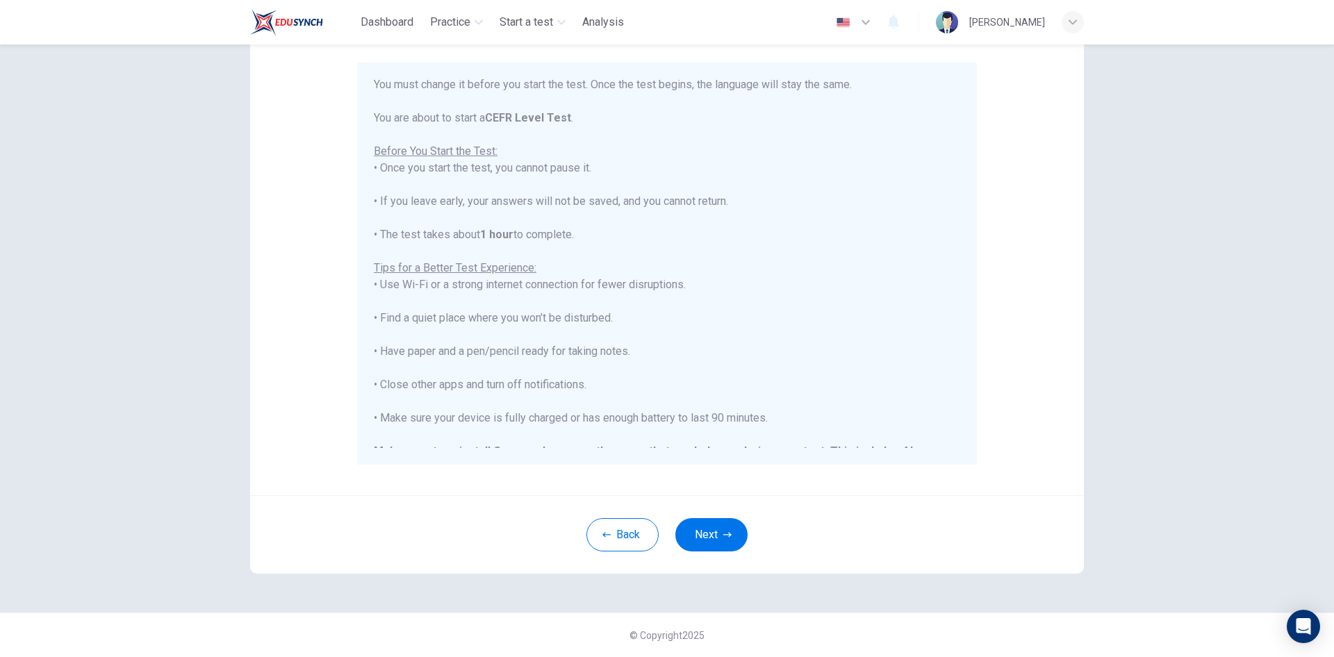
scroll to position [133, 0]
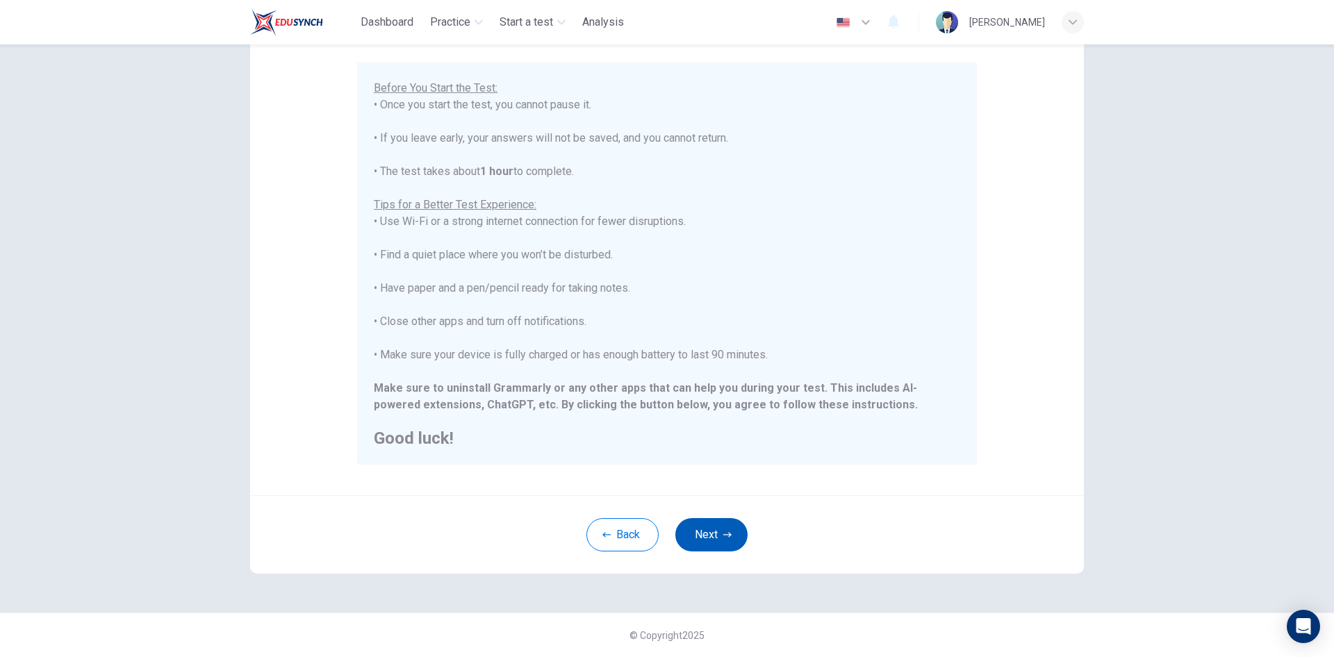
click at [714, 528] on button "Next" at bounding box center [711, 534] width 72 height 33
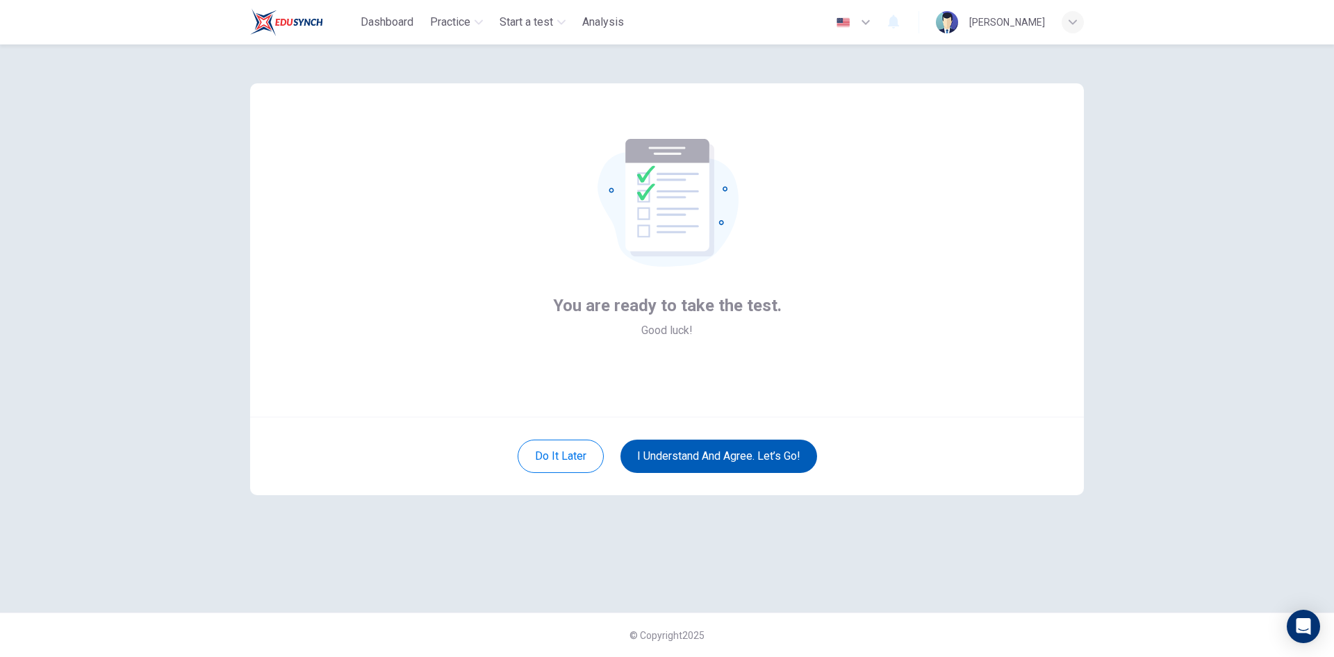
click at [765, 459] on button "I understand and agree. Let’s go!" at bounding box center [718, 456] width 197 height 33
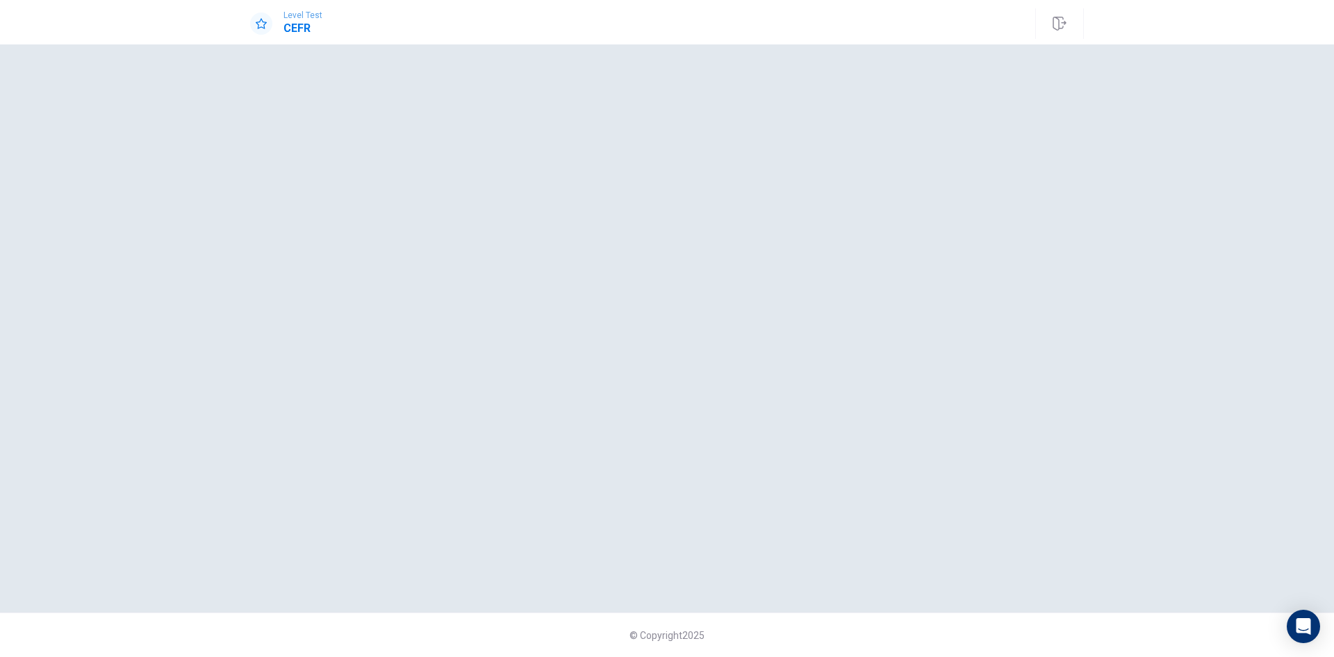
click at [527, 235] on div at bounding box center [667, 328] width 834 height 513
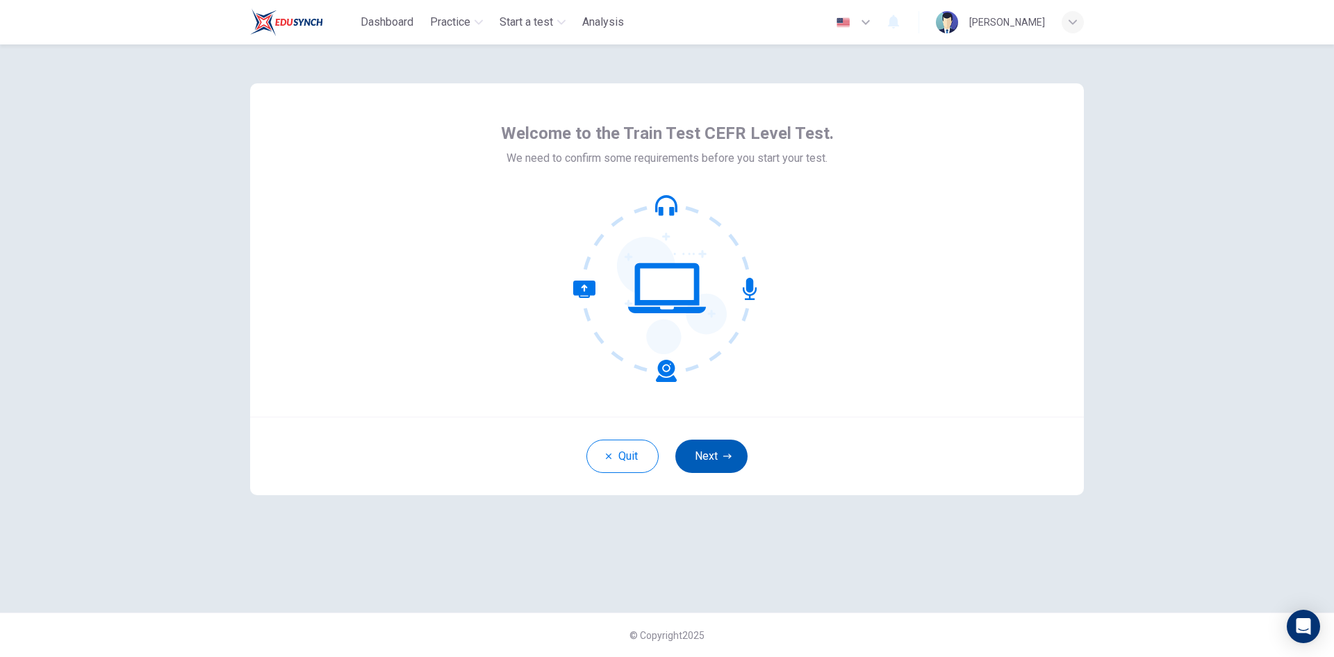
click at [716, 458] on button "Next" at bounding box center [711, 456] width 72 height 33
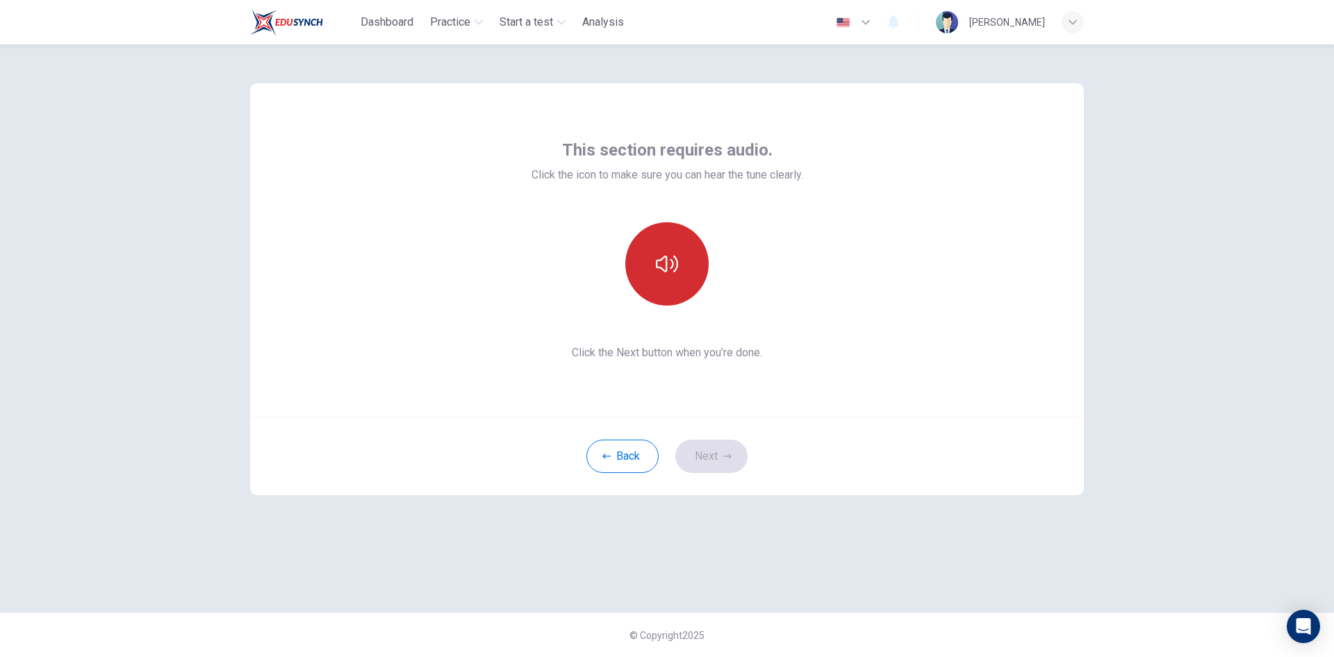
click at [681, 262] on button "button" at bounding box center [666, 263] width 83 height 83
click at [715, 456] on button "Next" at bounding box center [711, 456] width 72 height 33
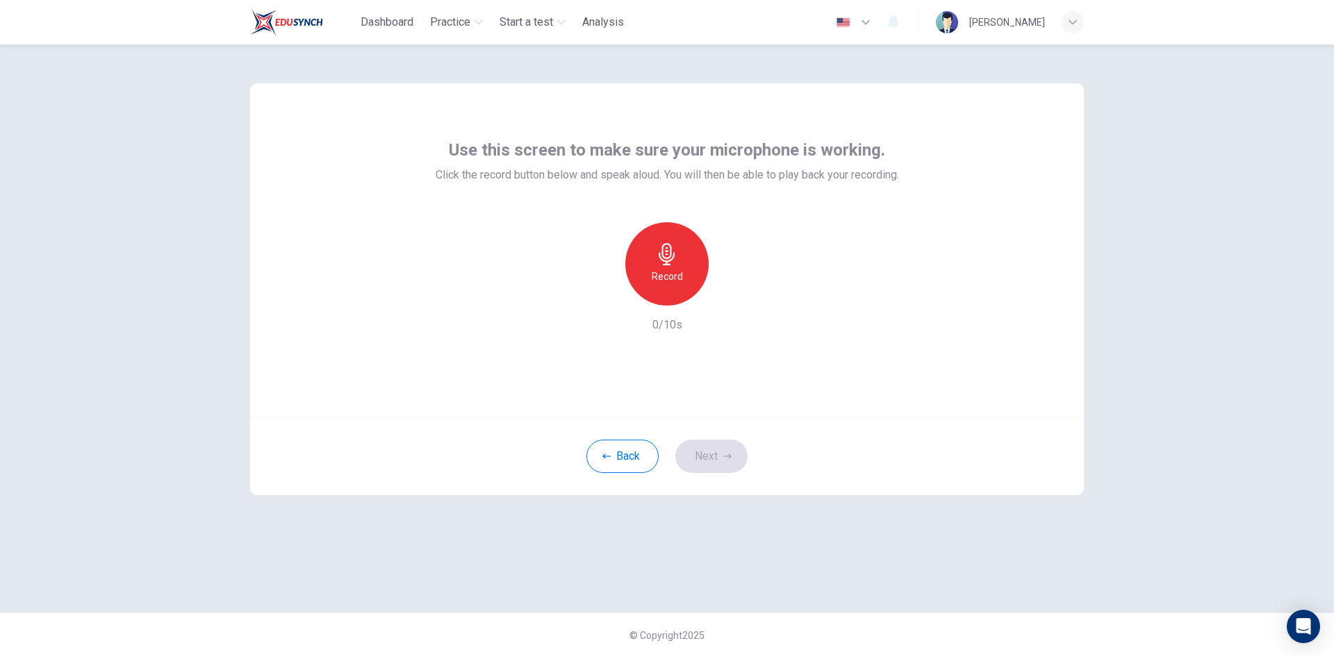
click at [669, 266] on div "Record" at bounding box center [666, 263] width 83 height 83
click at [671, 278] on h6 "Stop" at bounding box center [666, 276] width 21 height 17
click at [719, 462] on button "Next" at bounding box center [711, 456] width 72 height 33
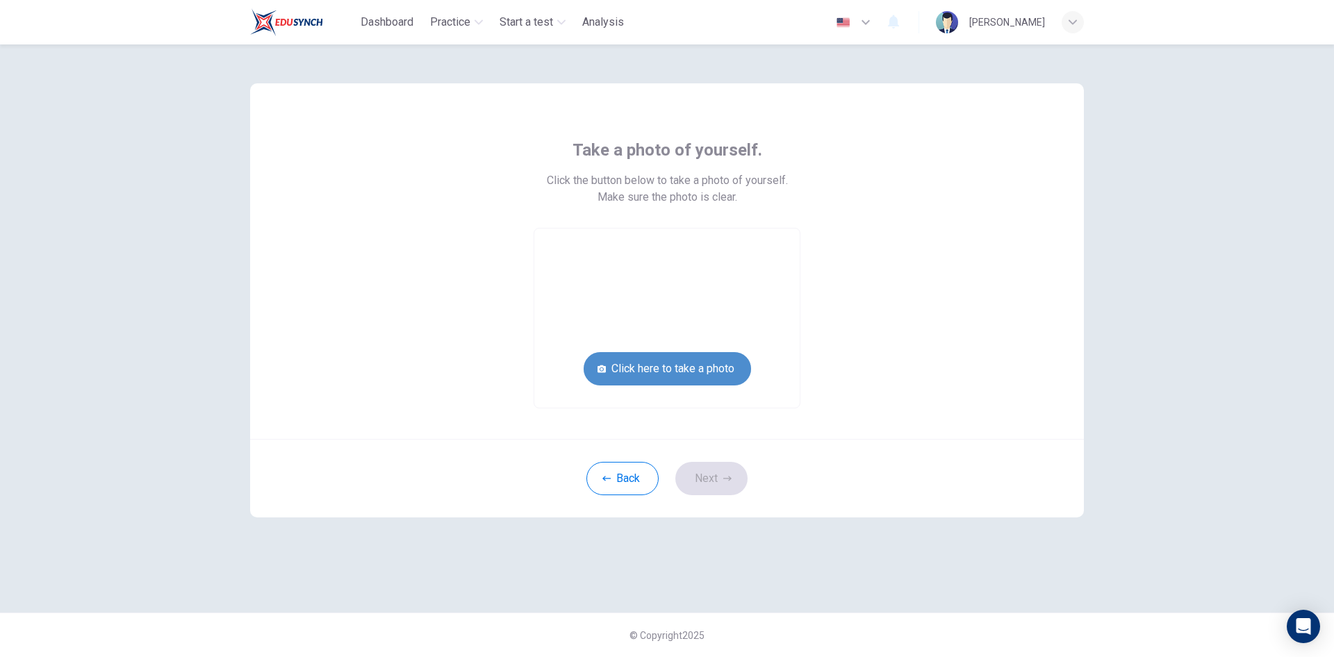
click at [706, 367] on button "Click here to take a photo" at bounding box center [667, 368] width 167 height 33
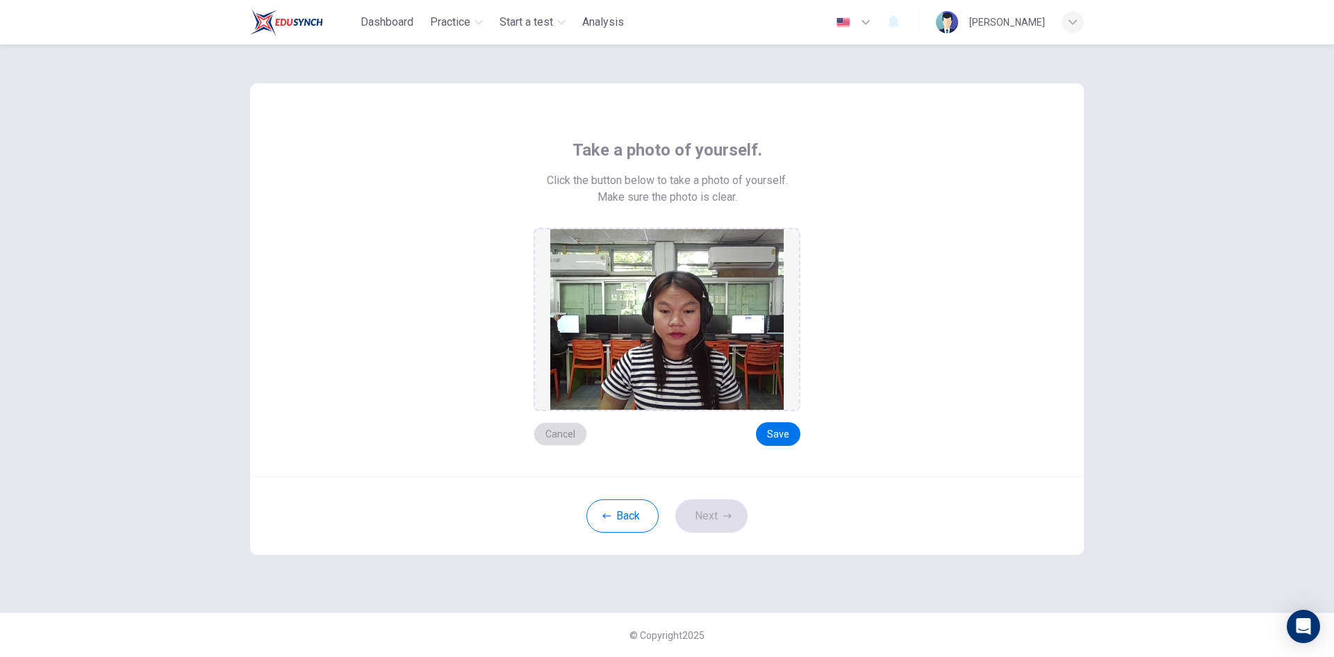
click at [554, 436] on button "Cancel" at bounding box center [560, 434] width 53 height 24
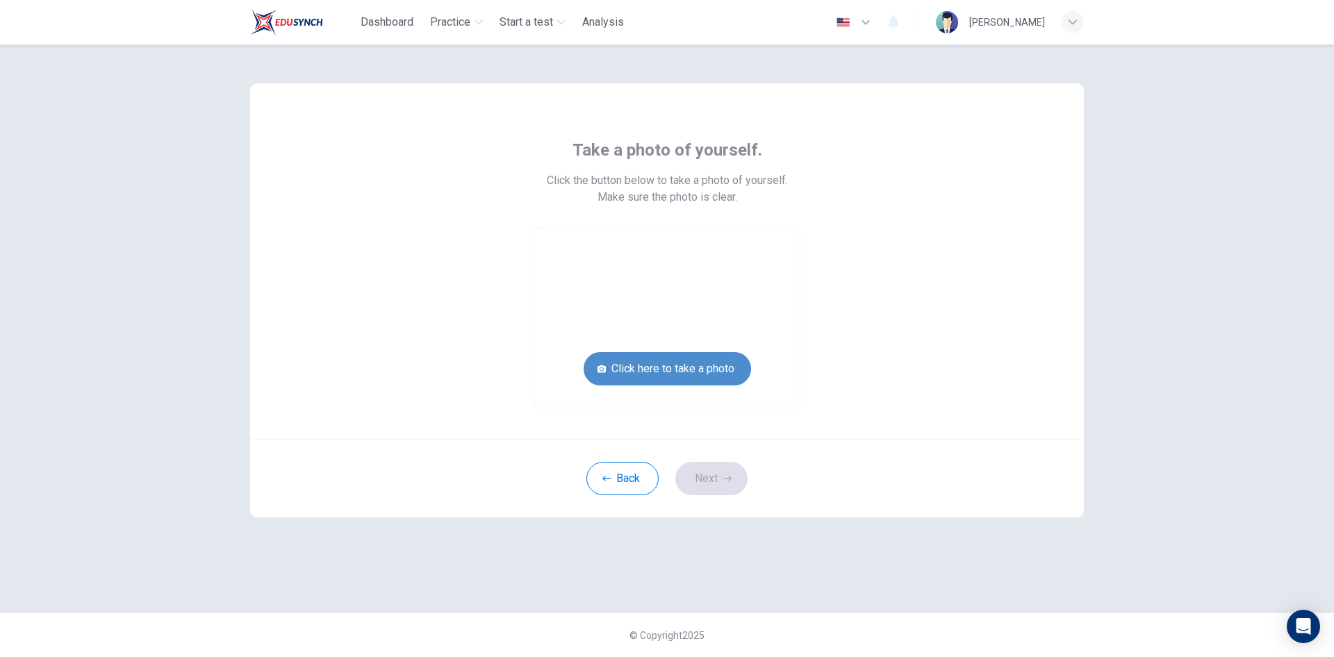
click at [702, 362] on button "Click here to take a photo" at bounding box center [667, 368] width 167 height 33
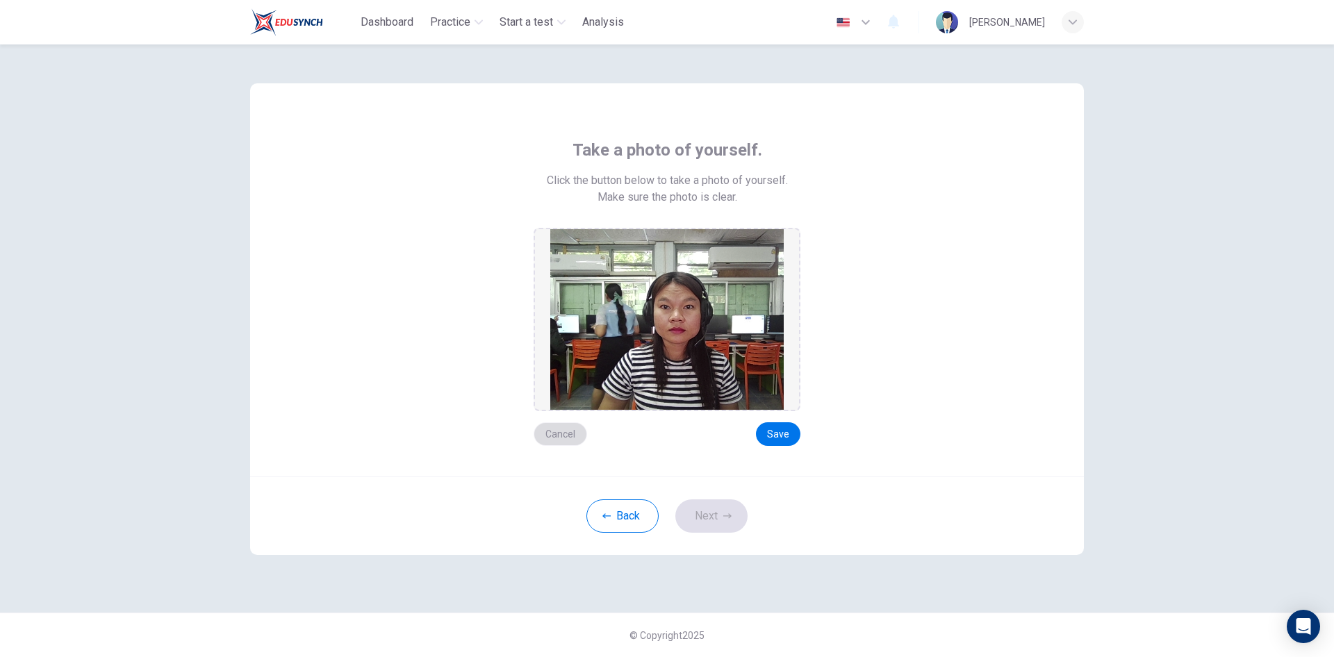
click at [549, 433] on button "Cancel" at bounding box center [560, 434] width 53 height 24
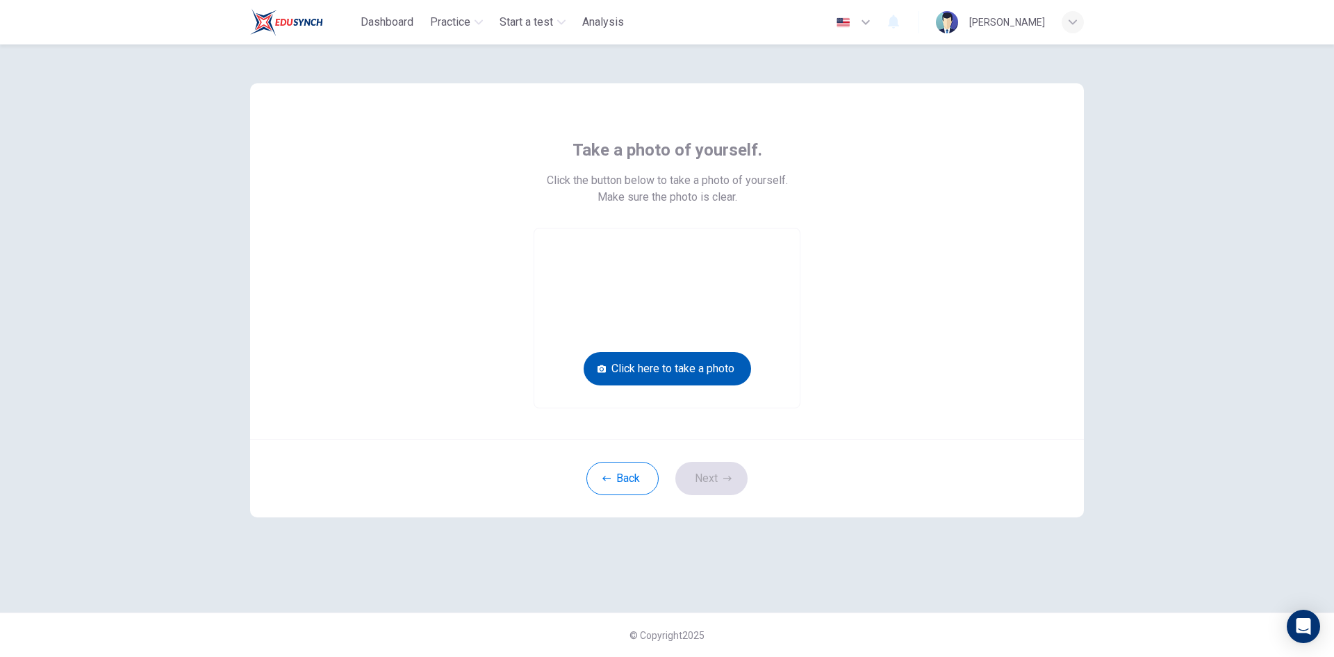
click at [718, 368] on button "Click here to take a photo" at bounding box center [667, 368] width 167 height 33
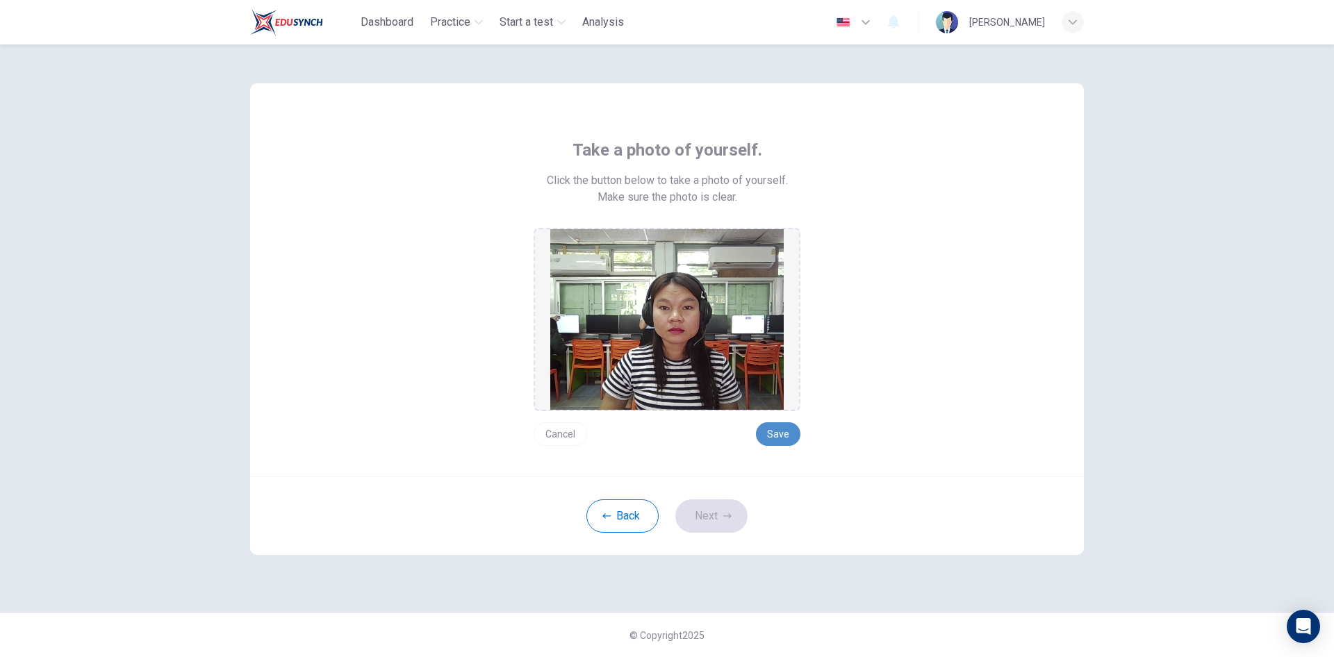
click at [788, 440] on button "Save" at bounding box center [778, 434] width 44 height 24
click at [710, 522] on button "Next" at bounding box center [711, 515] width 72 height 33
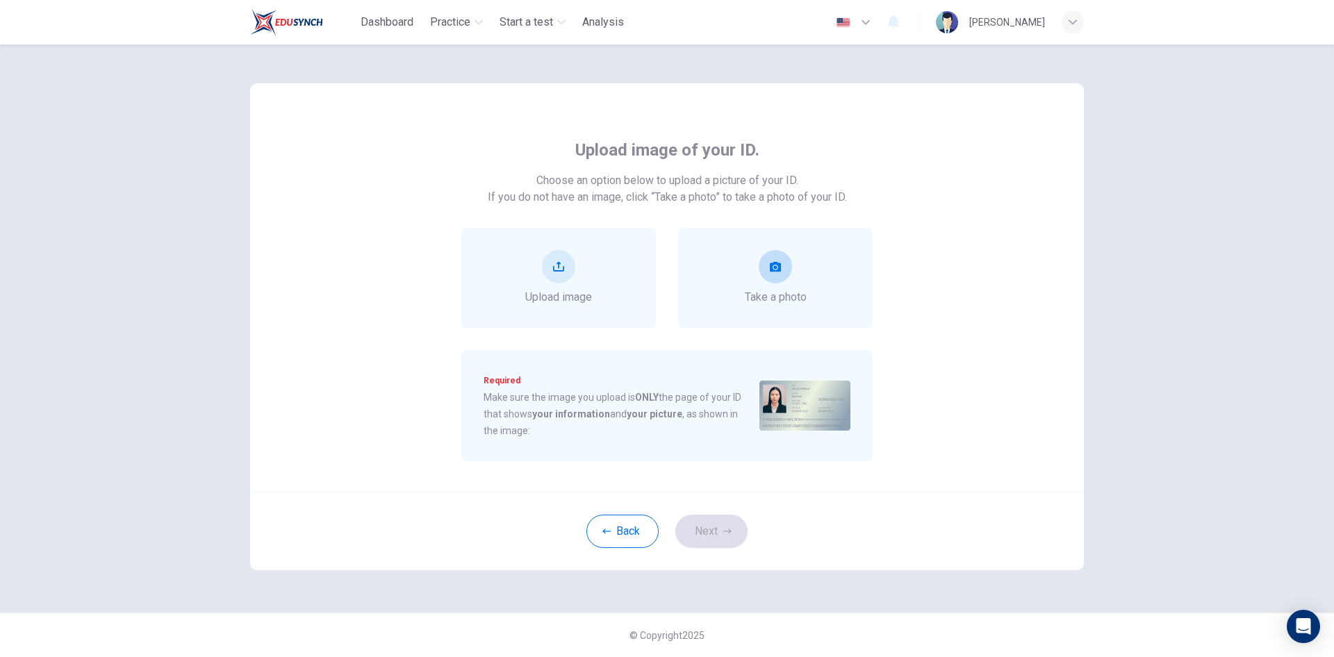
click at [818, 274] on div "Take a photo" at bounding box center [775, 278] width 195 height 100
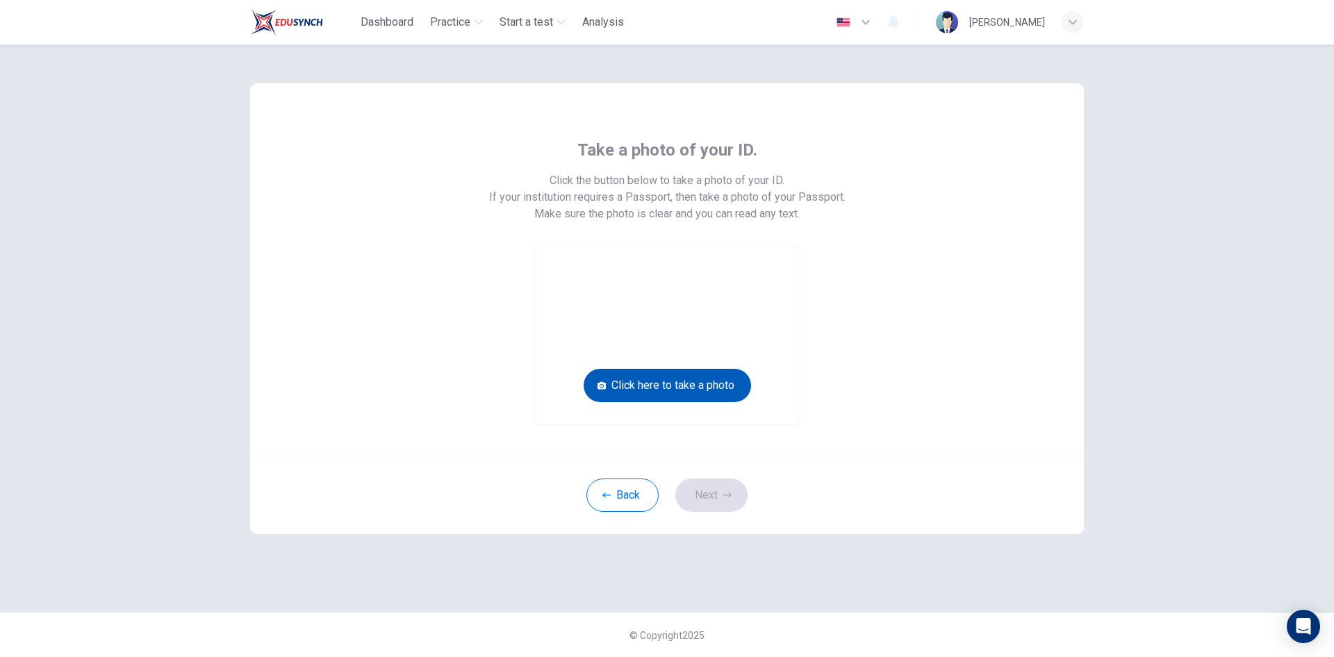
click at [704, 387] on button "Click here to take a photo" at bounding box center [667, 385] width 167 height 33
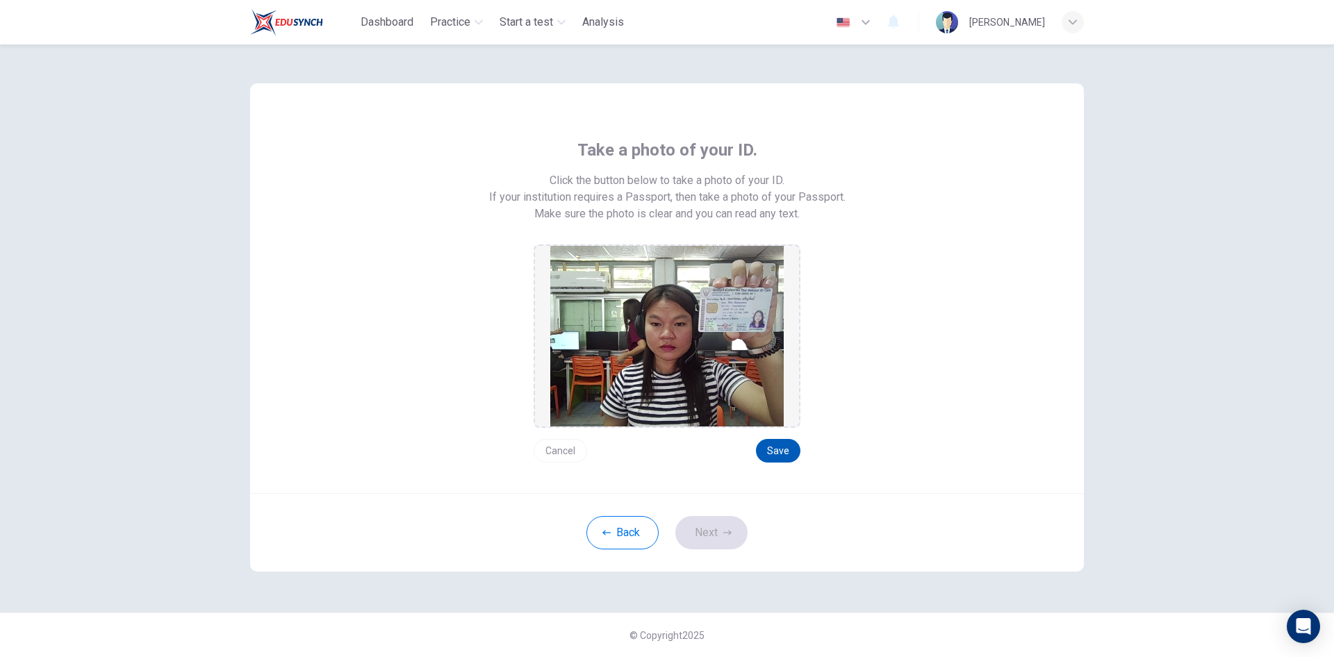
click at [788, 452] on button "Save" at bounding box center [778, 451] width 44 height 24
click at [724, 537] on button "Next" at bounding box center [711, 532] width 72 height 33
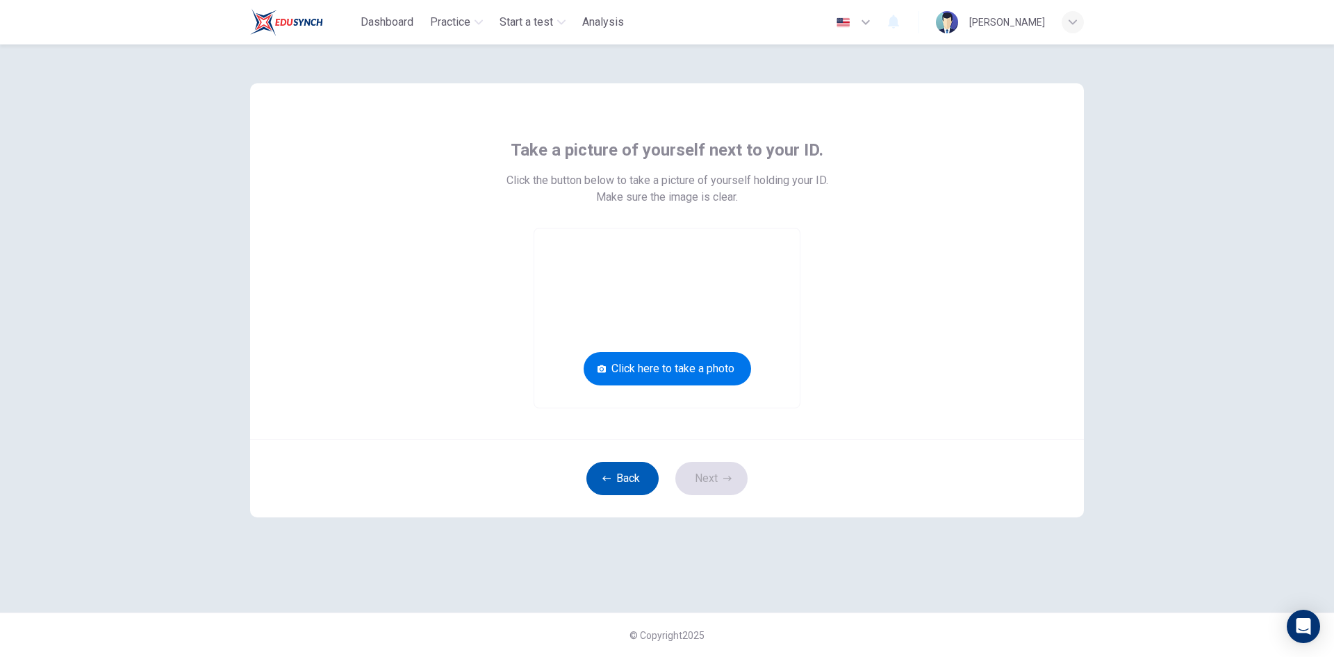
click at [610, 486] on button "Back" at bounding box center [622, 478] width 72 height 33
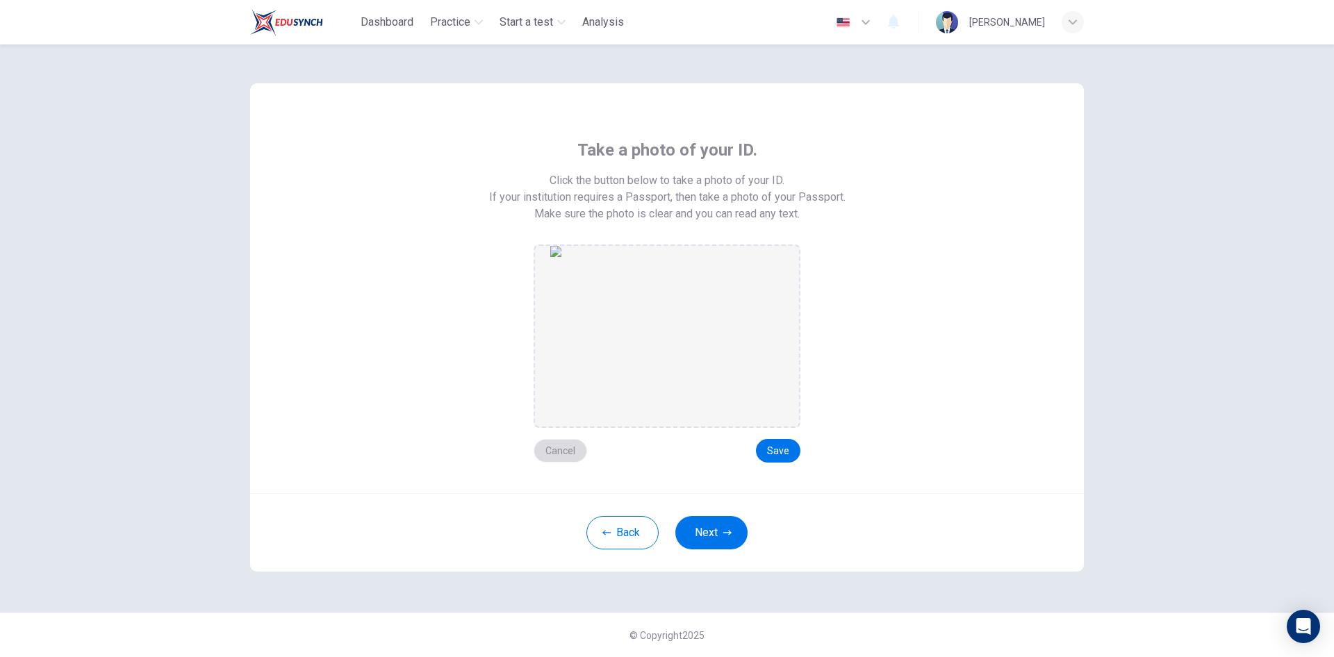
click at [566, 454] on button "Cancel" at bounding box center [560, 451] width 53 height 24
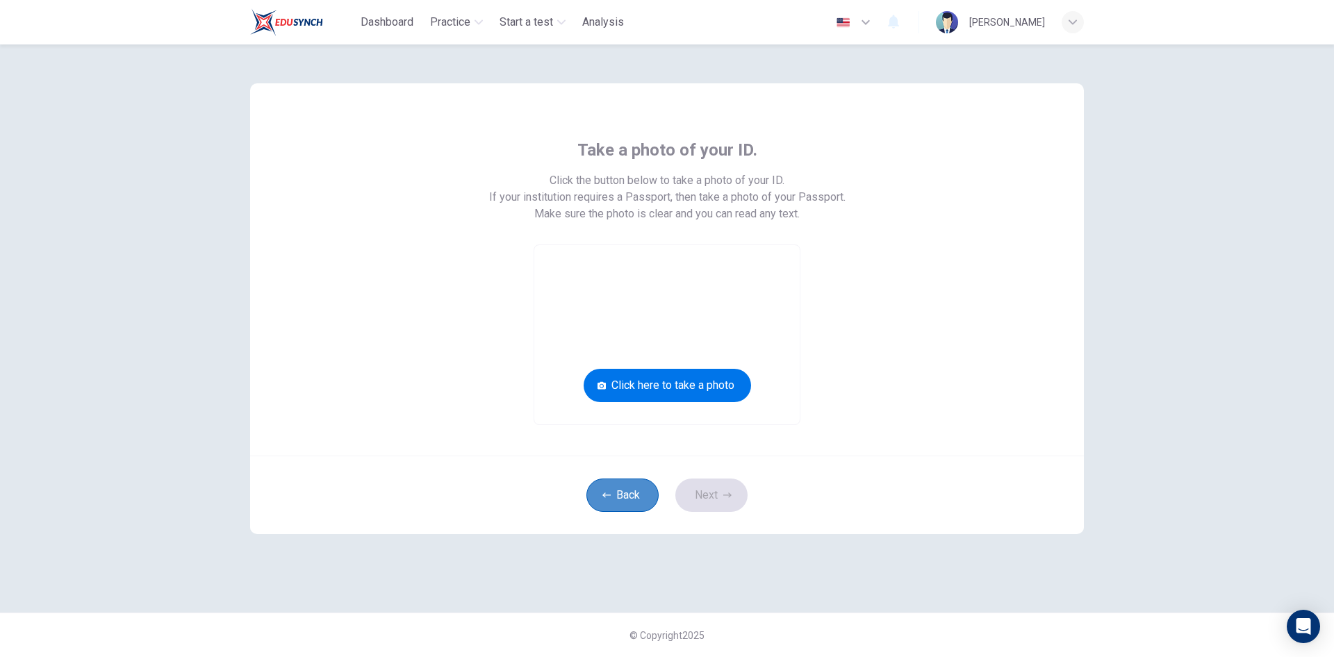
click at [630, 497] on button "Back" at bounding box center [622, 495] width 72 height 33
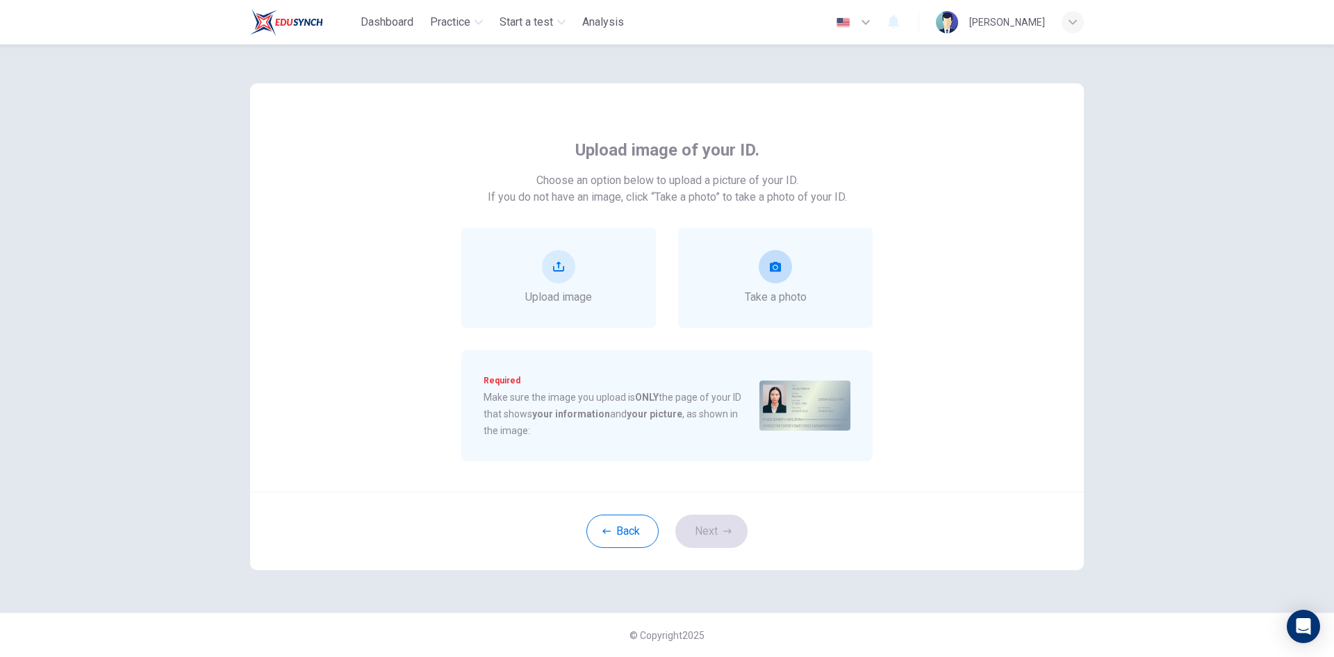
click at [810, 287] on div "Take a photo" at bounding box center [775, 278] width 195 height 100
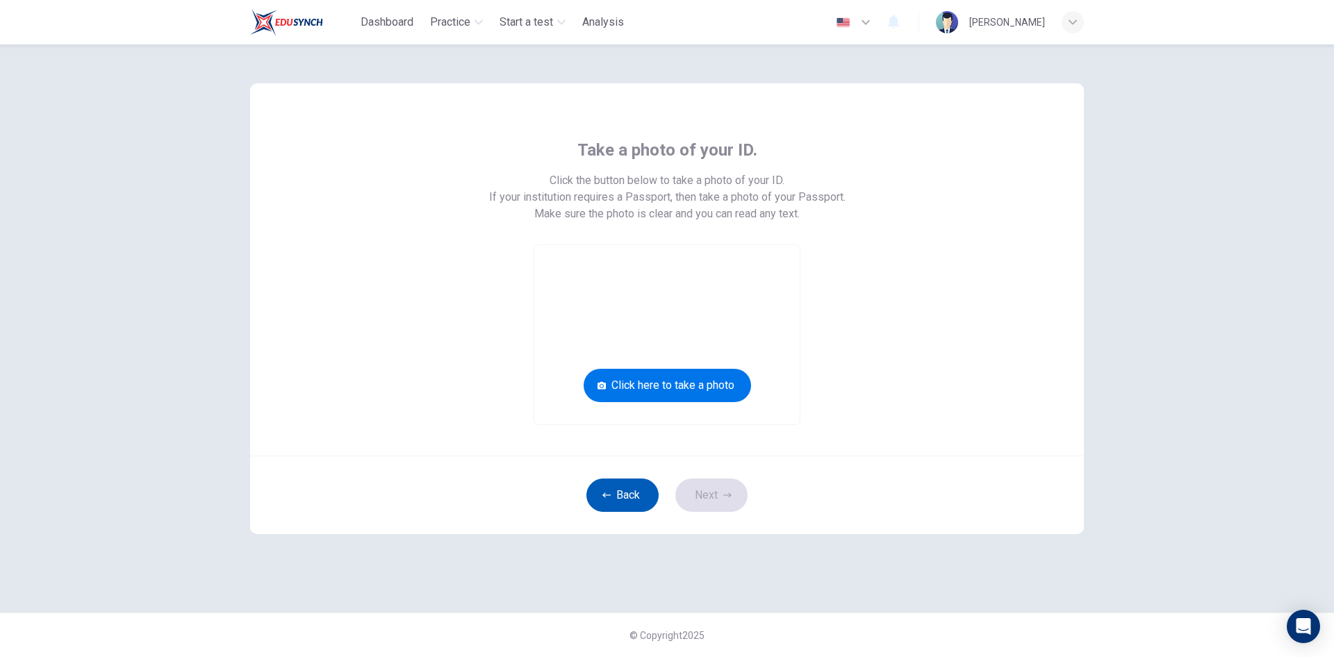
click at [627, 492] on button "Back" at bounding box center [622, 495] width 72 height 33
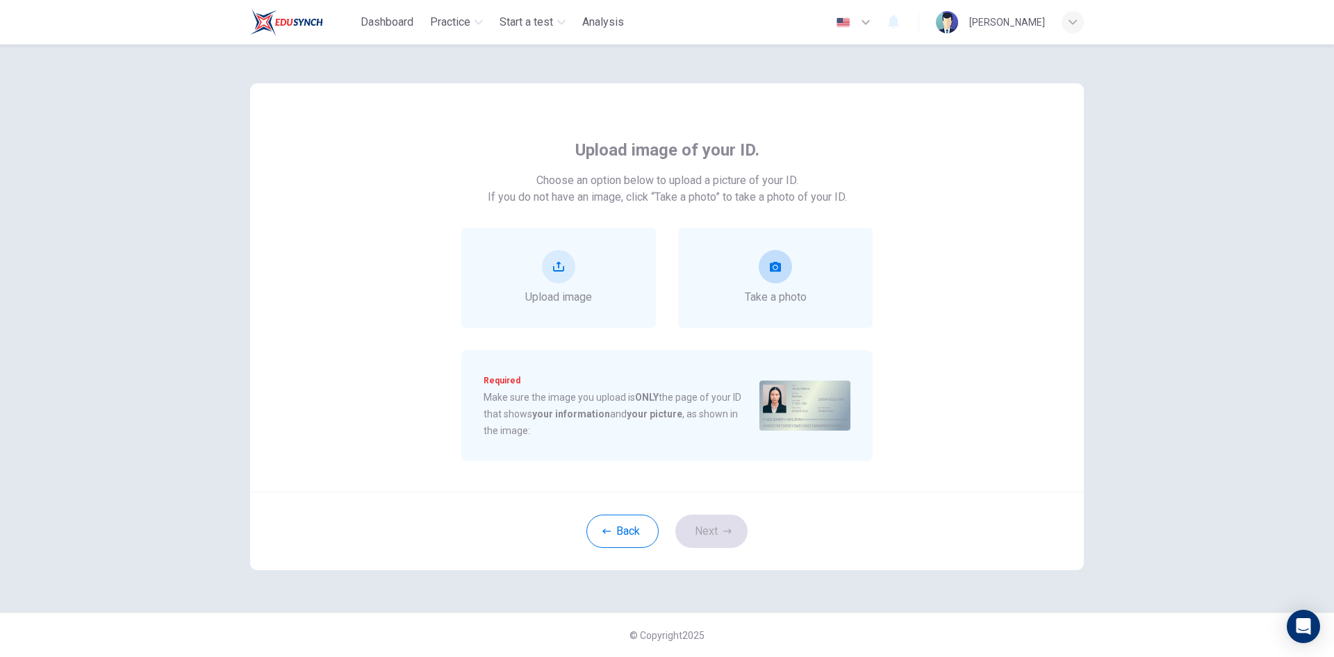
click at [810, 294] on div "Take a photo" at bounding box center [775, 278] width 195 height 100
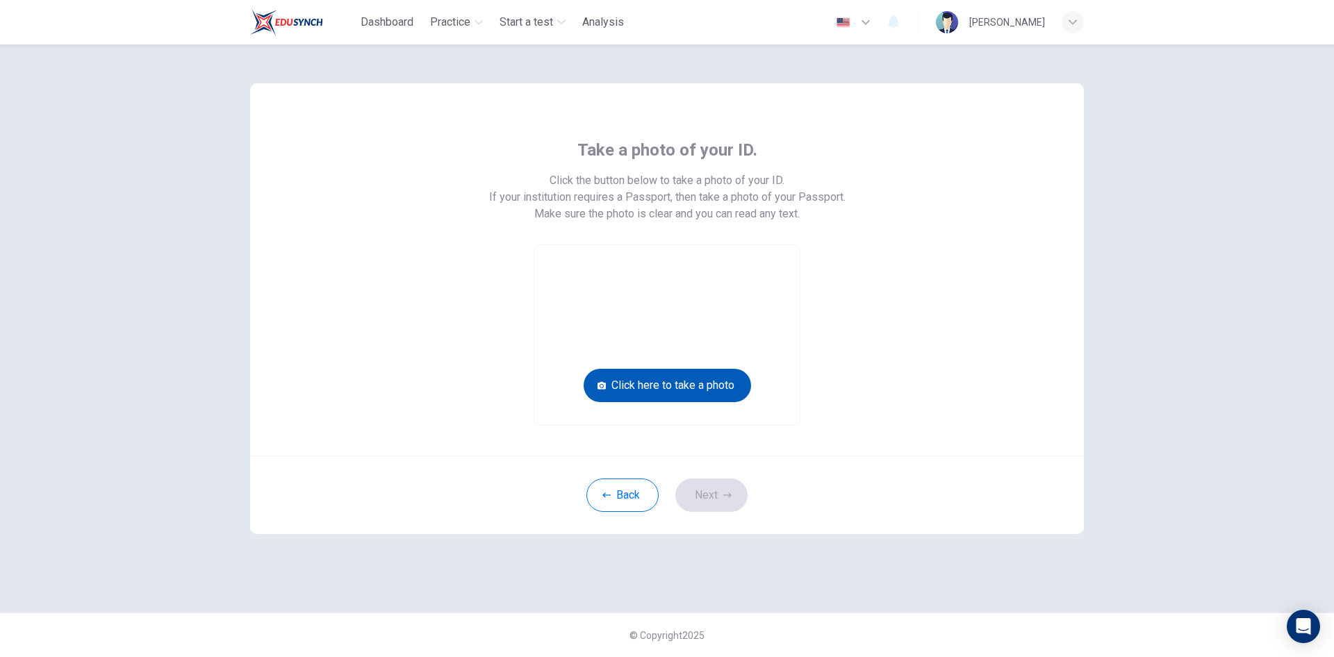
click at [703, 390] on button "Click here to take a photo" at bounding box center [667, 385] width 167 height 33
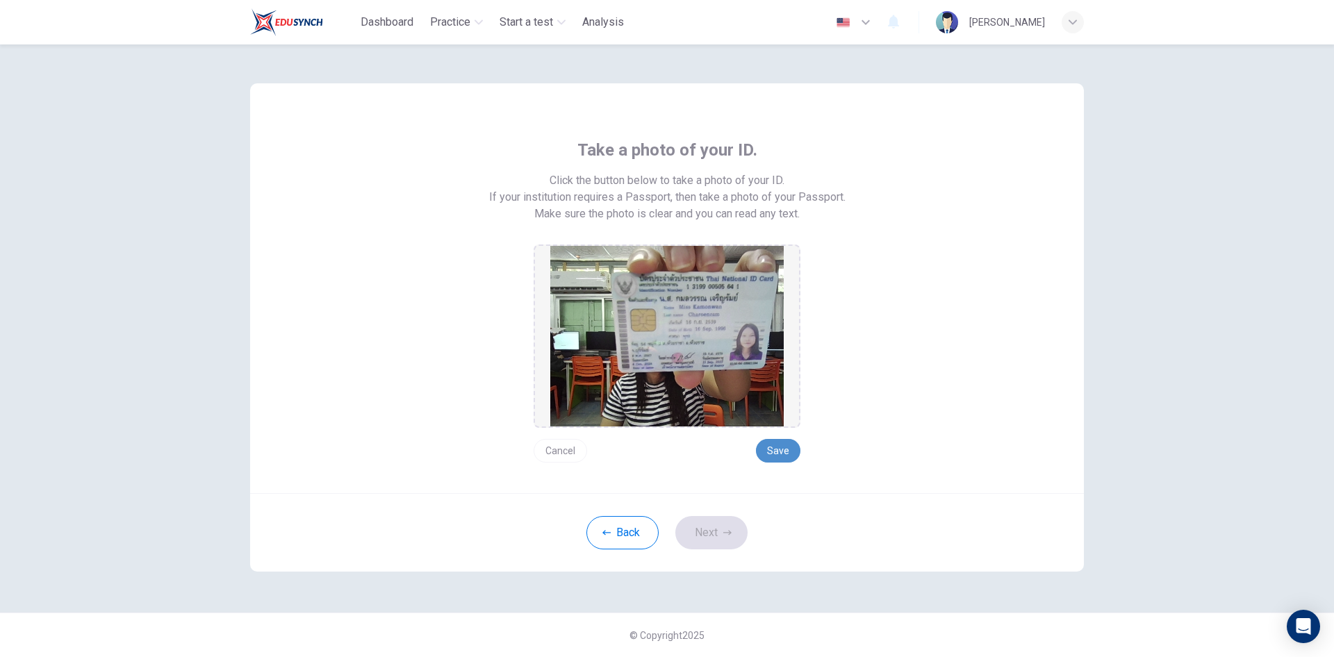
click at [775, 454] on button "Save" at bounding box center [778, 451] width 44 height 24
click at [732, 543] on button "Next" at bounding box center [711, 532] width 72 height 33
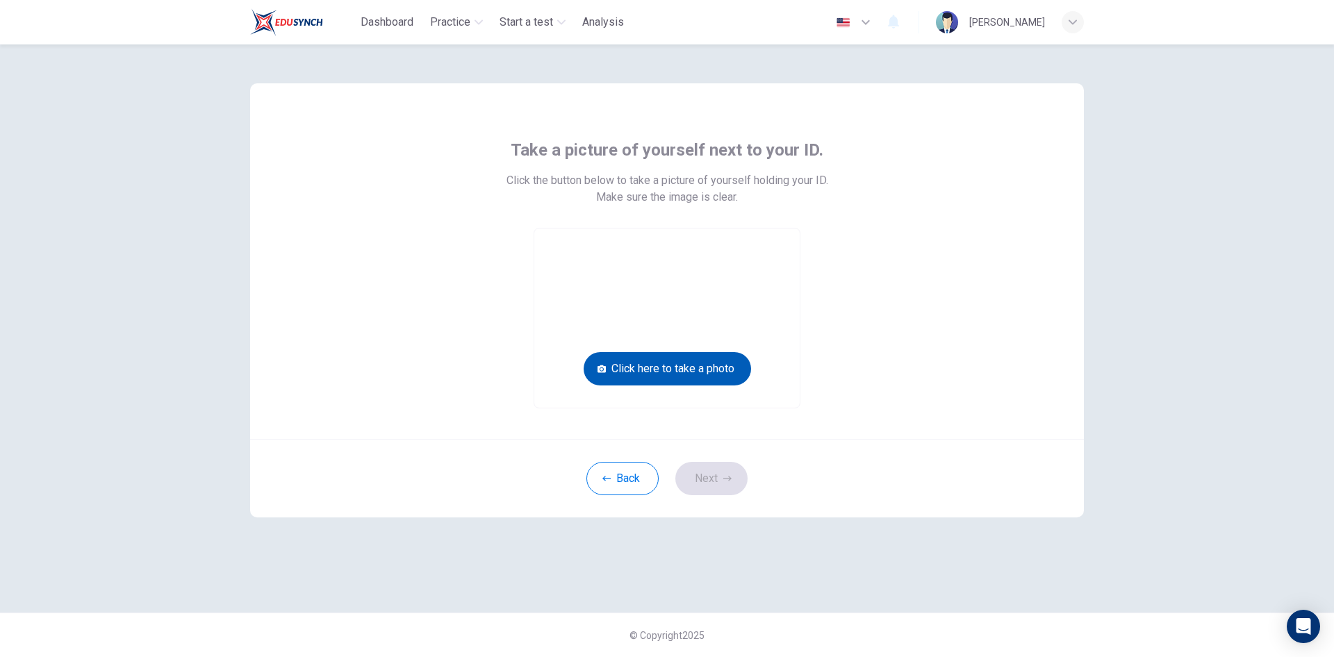
click at [692, 365] on button "Click here to take a photo" at bounding box center [667, 368] width 167 height 33
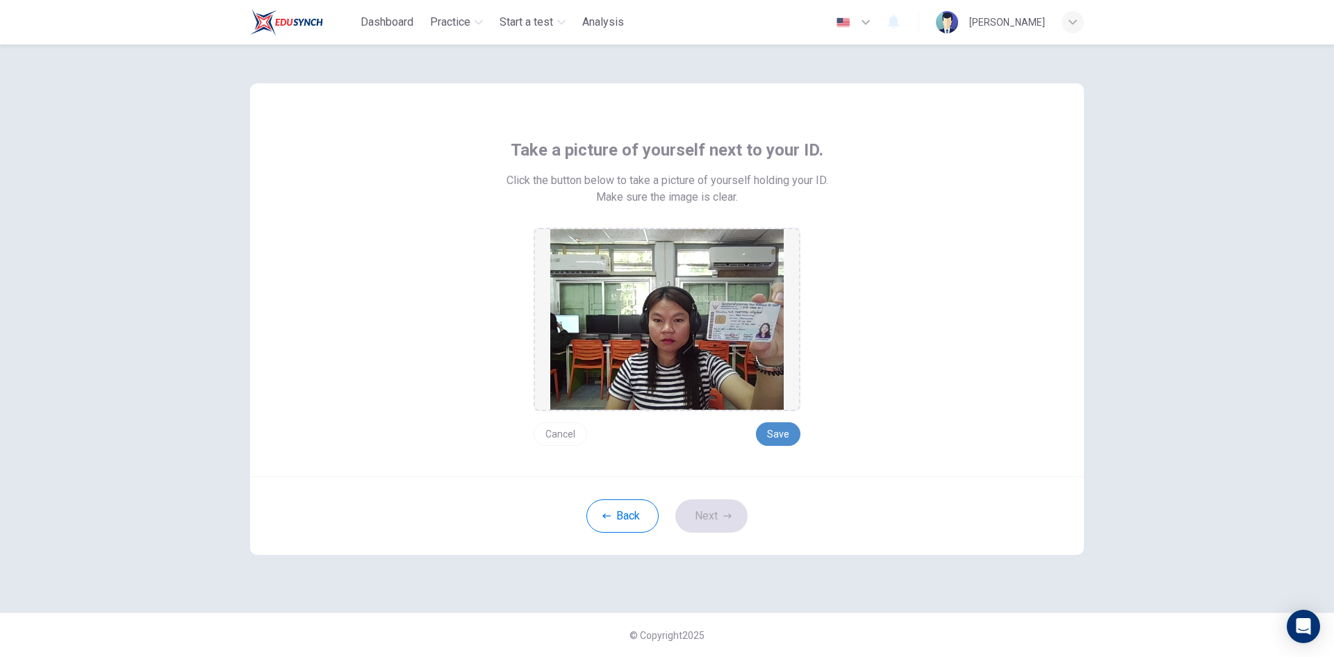
click at [782, 434] on button "Save" at bounding box center [778, 434] width 44 height 24
click at [716, 520] on button "Next" at bounding box center [711, 515] width 72 height 33
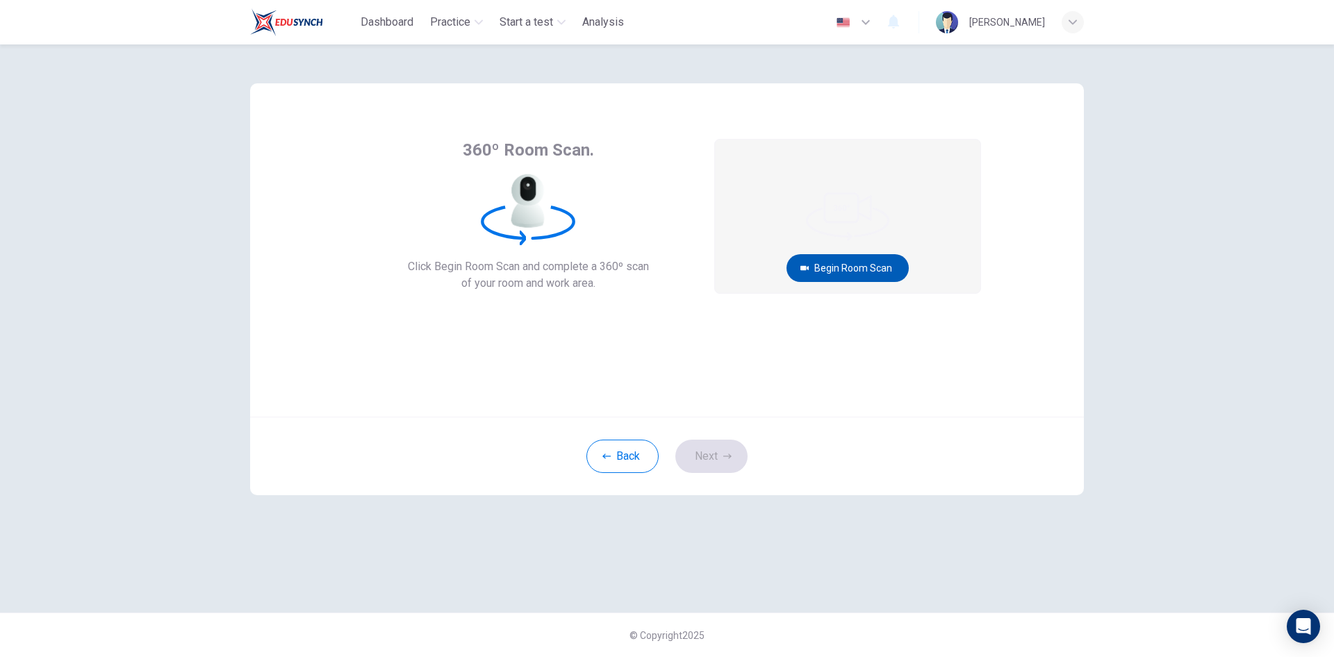
click at [845, 273] on button "Begin Room Scan" at bounding box center [847, 268] width 122 height 28
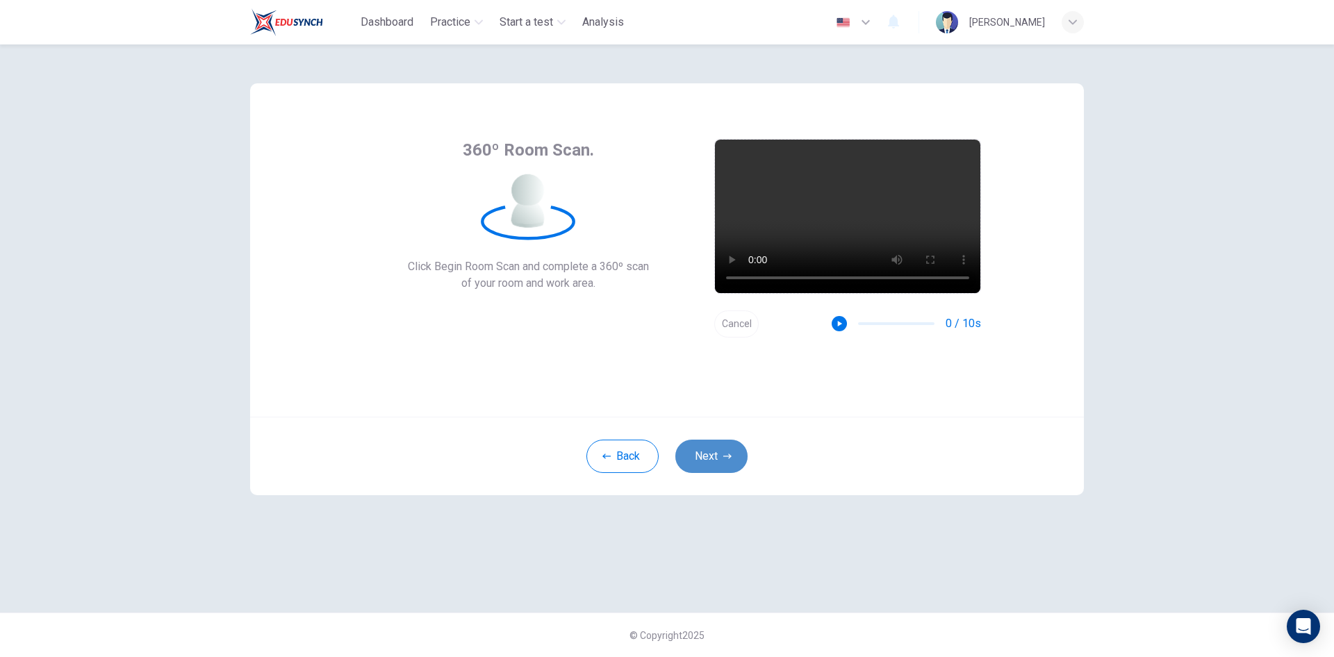
click at [707, 455] on button "Next" at bounding box center [711, 456] width 72 height 33
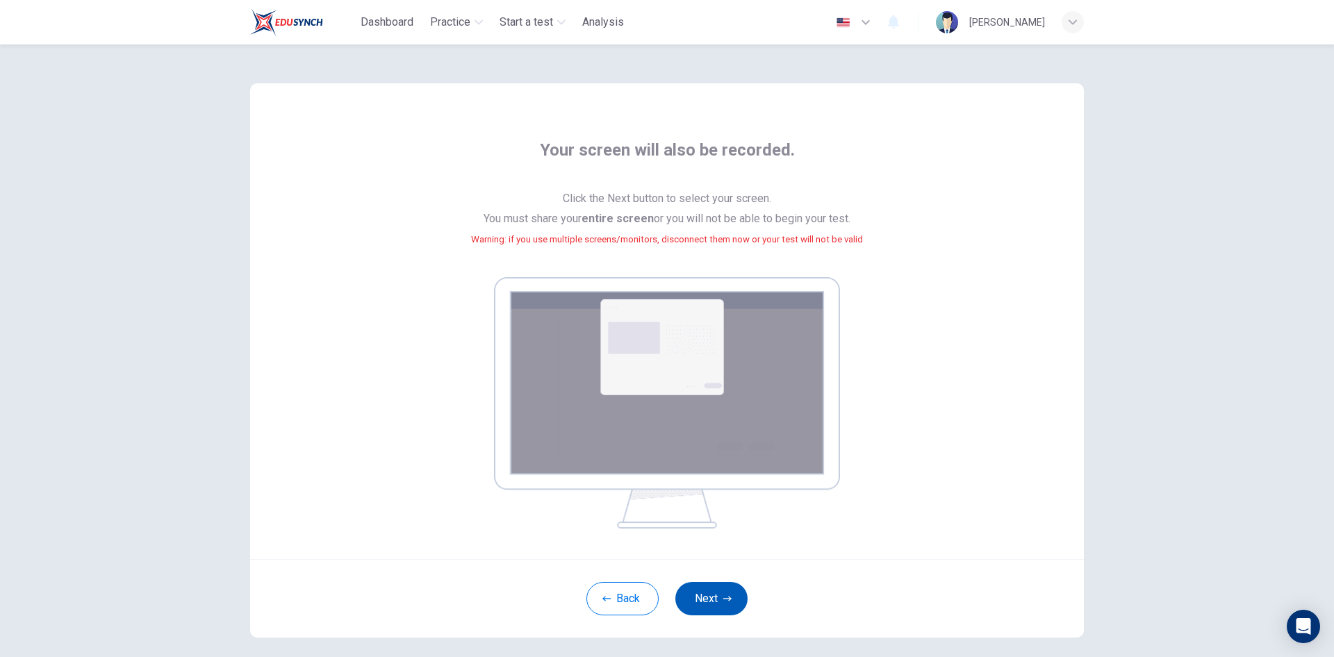
click at [723, 602] on icon "button" at bounding box center [727, 599] width 8 height 8
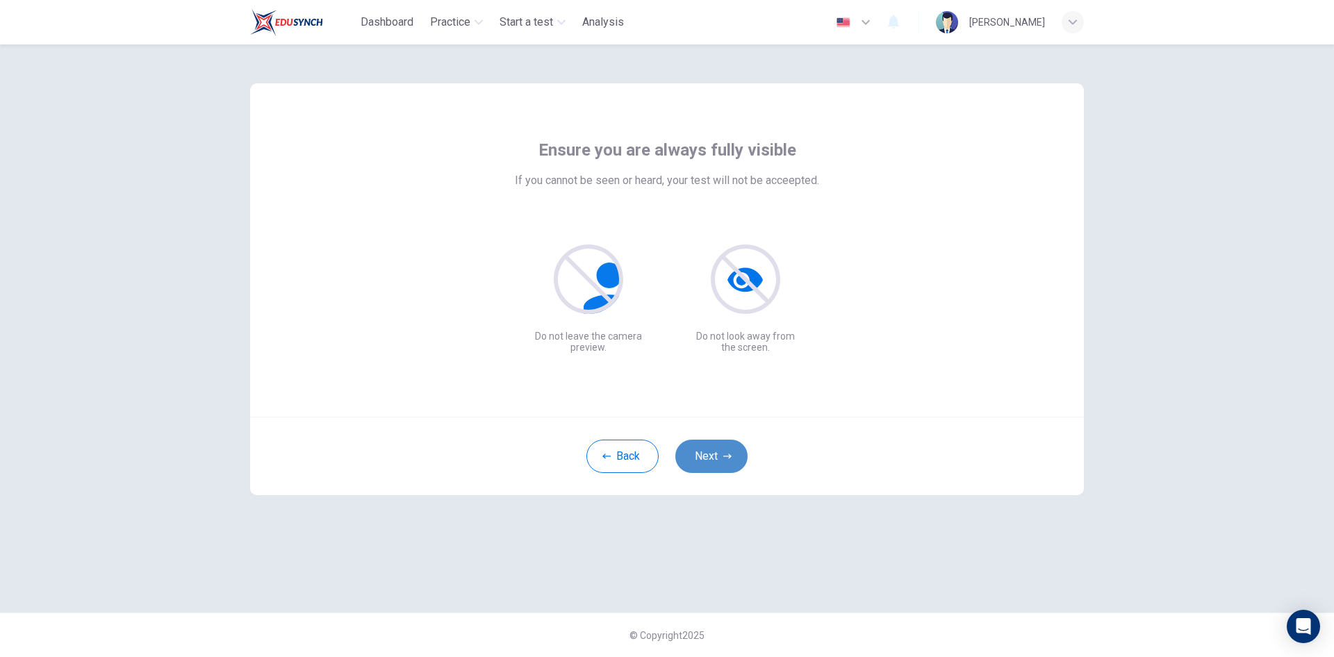
click at [729, 456] on icon "button" at bounding box center [727, 456] width 8 height 5
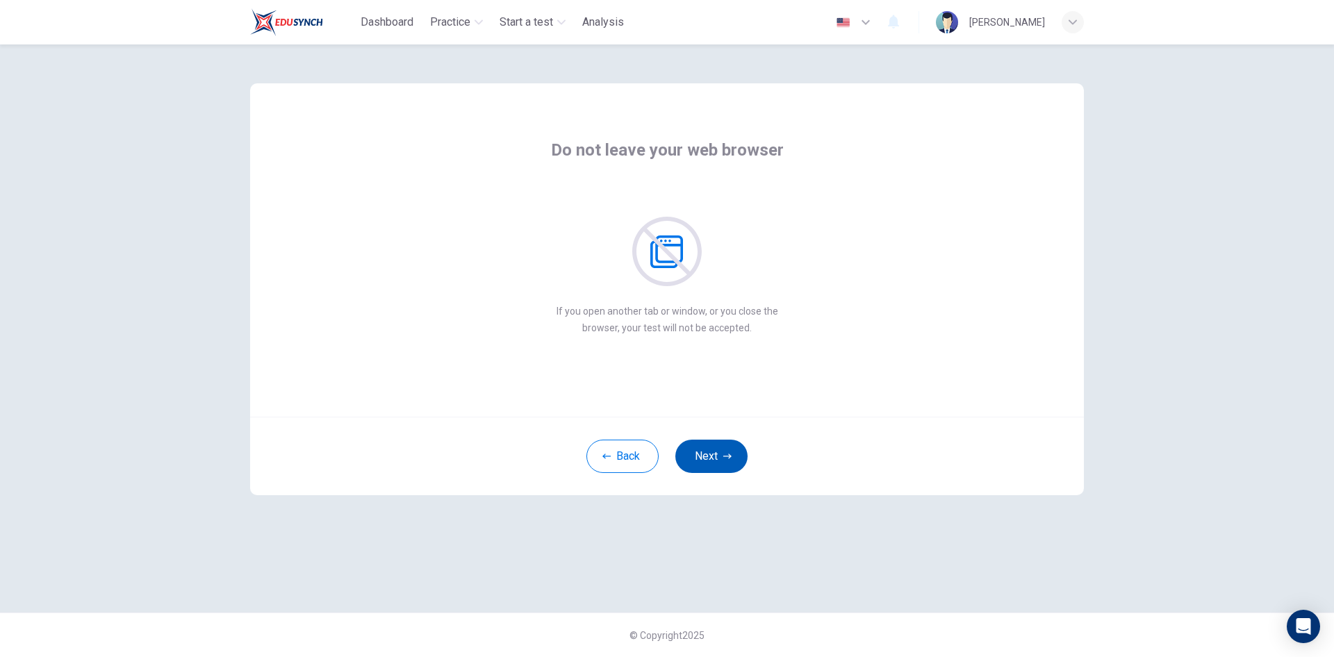
click at [725, 456] on icon "button" at bounding box center [727, 456] width 8 height 8
click at [731, 462] on button "Next" at bounding box center [711, 456] width 72 height 33
click at [730, 465] on button "Next" at bounding box center [711, 456] width 72 height 33
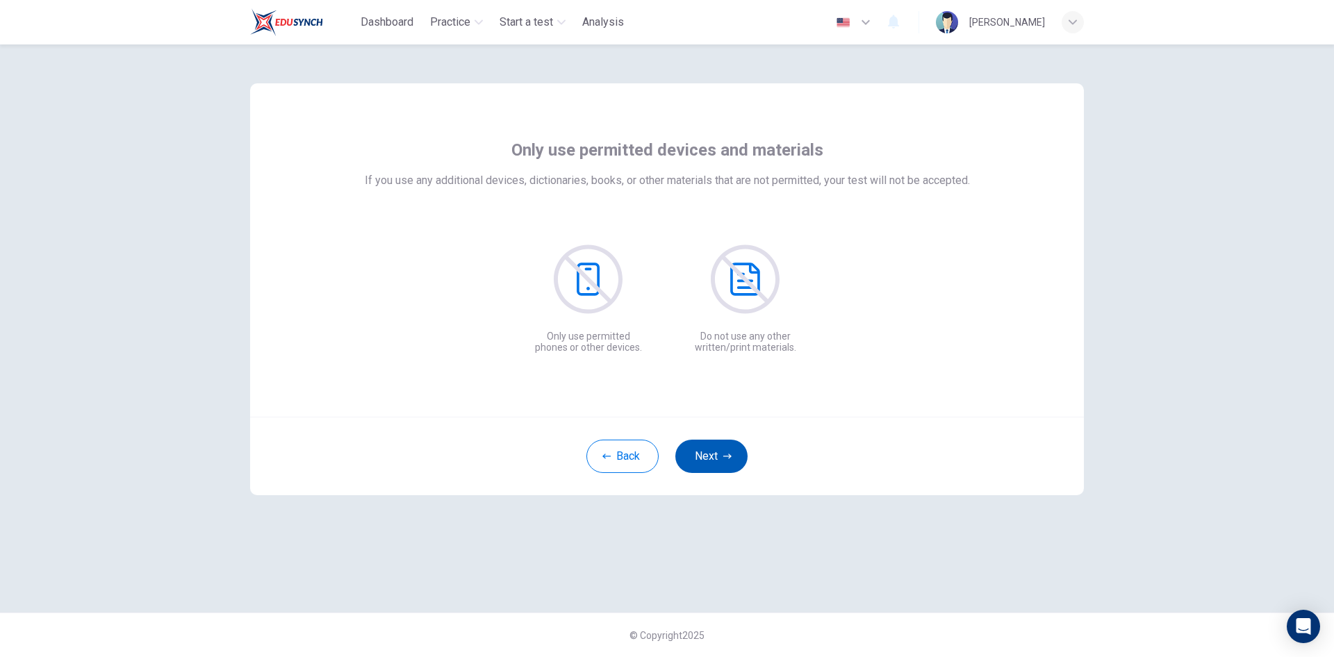
click at [727, 456] on icon "button" at bounding box center [727, 456] width 8 height 8
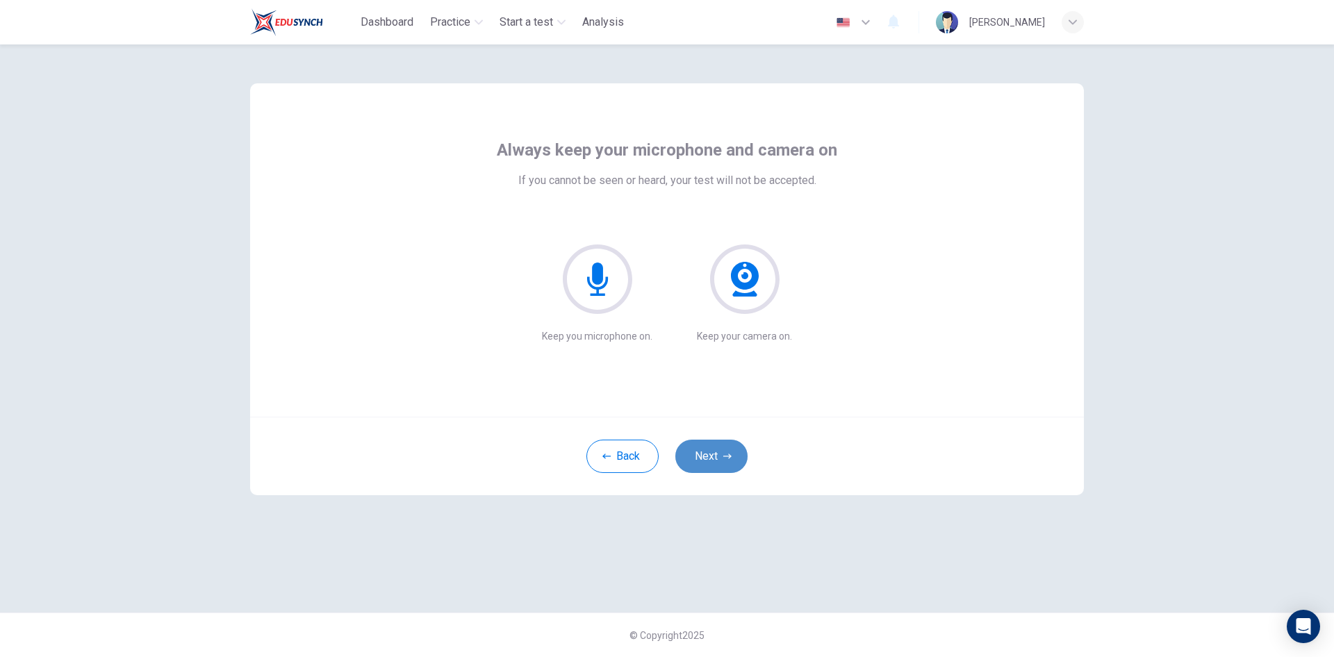
click at [727, 457] on icon "button" at bounding box center [727, 456] width 8 height 8
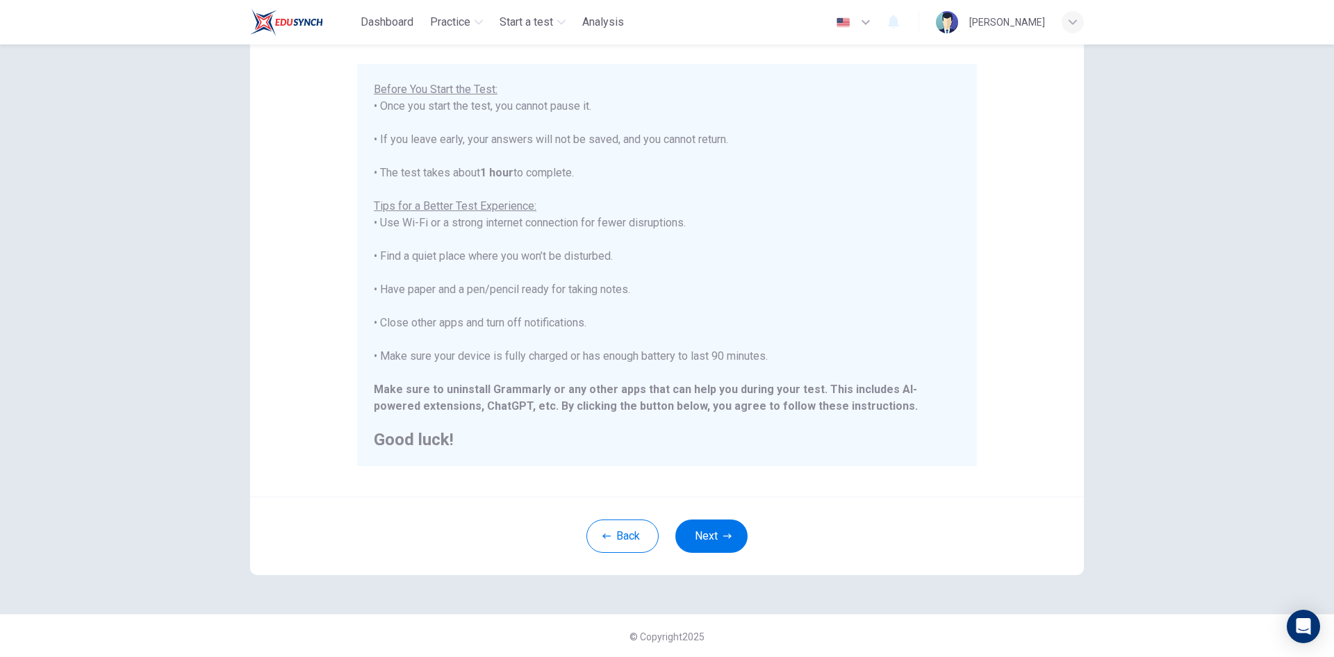
scroll to position [115, 0]
click at [725, 535] on icon "button" at bounding box center [727, 534] width 8 height 5
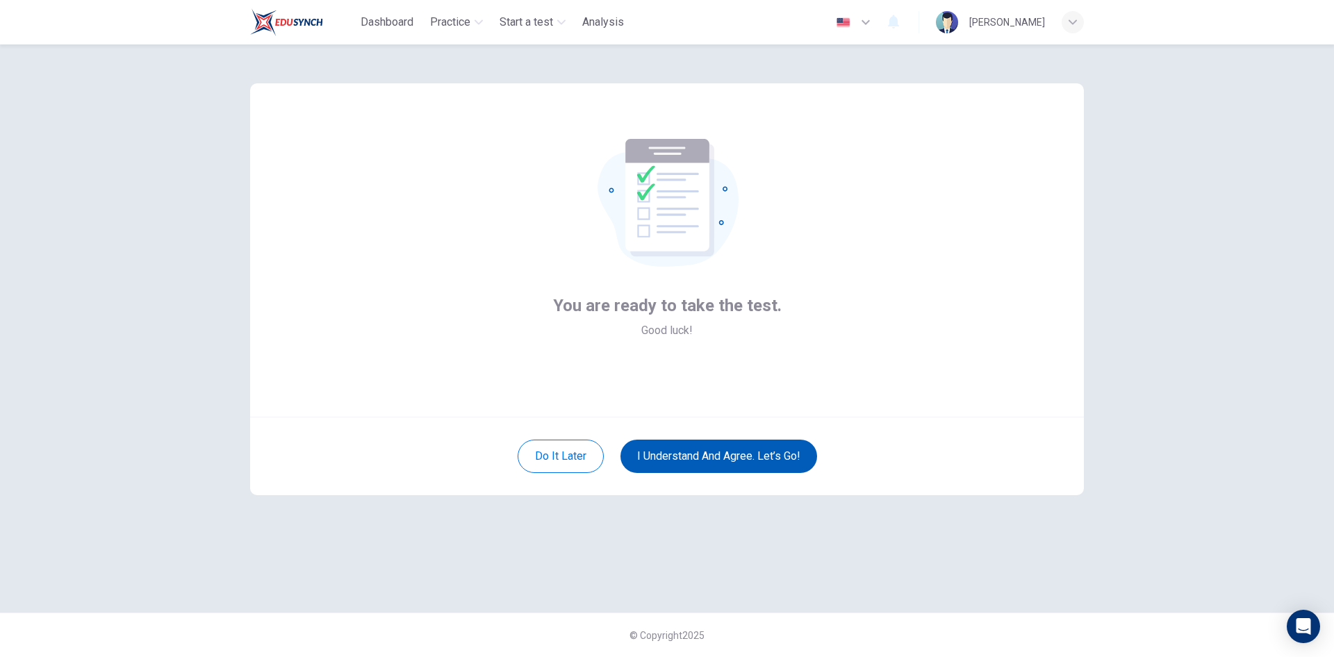
click at [768, 458] on button "I understand and agree. Let’s go!" at bounding box center [718, 456] width 197 height 33
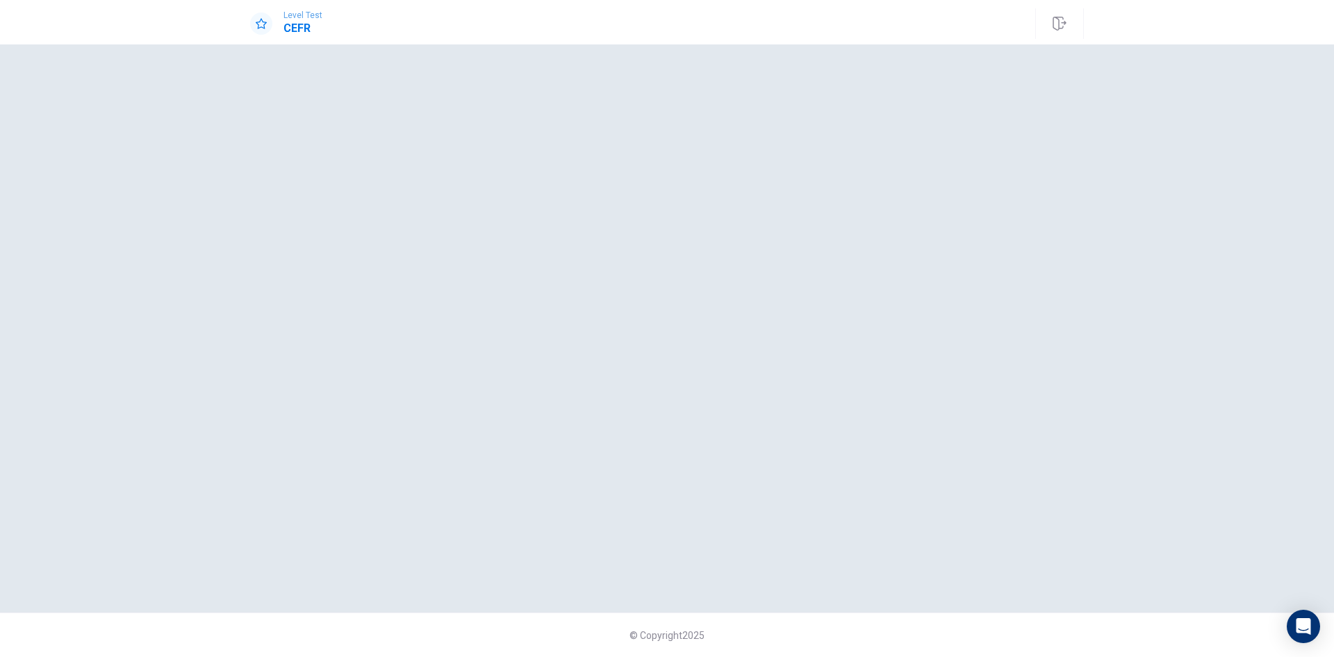
click at [670, 336] on div at bounding box center [667, 328] width 834 height 513
click at [597, 470] on div at bounding box center [667, 328] width 834 height 513
